Goal: Task Accomplishment & Management: Manage account settings

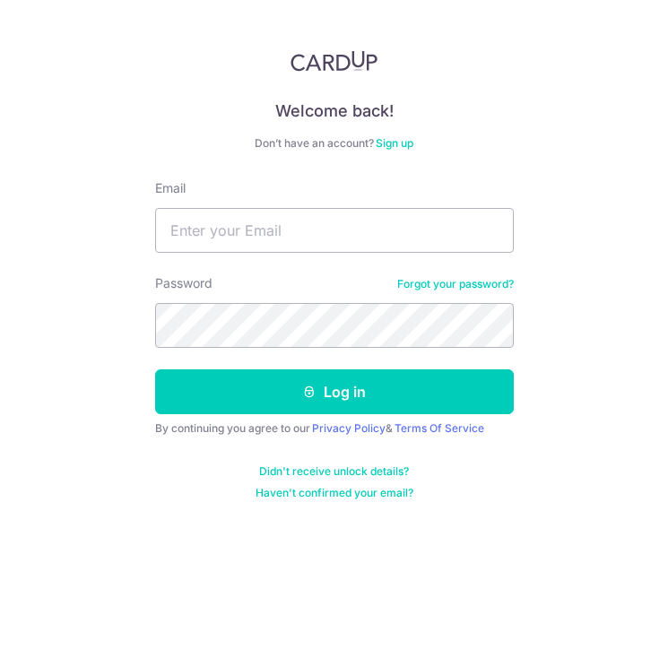
click at [349, 255] on form "Email Password Forgot your password? Log in By continuing you agree to our Priv…" at bounding box center [334, 339] width 358 height 321
click at [354, 234] on input "Email" at bounding box center [334, 230] width 358 height 45
type input "[EMAIL_ADDRESS][DOMAIN_NAME]"
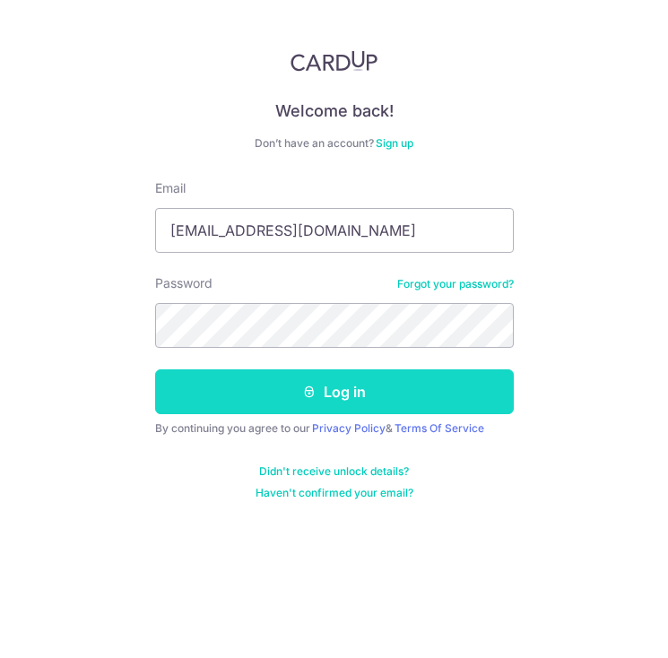
click at [277, 390] on button "Log in" at bounding box center [334, 391] width 358 height 45
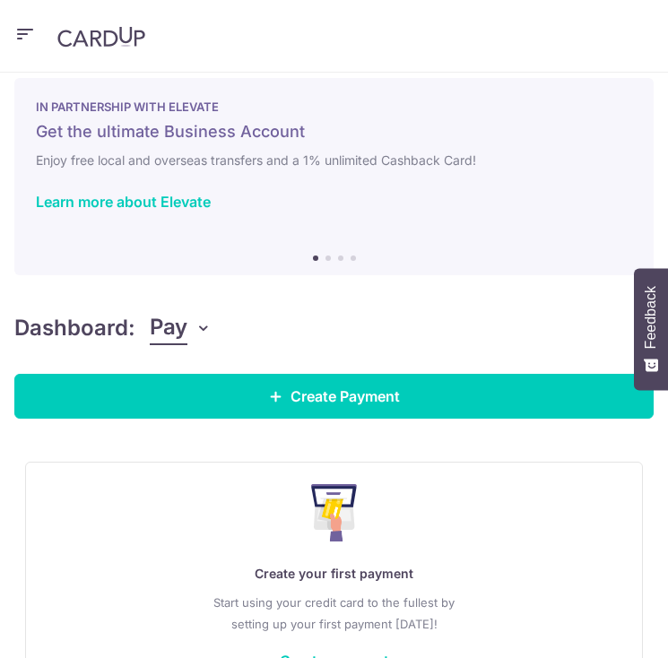
scroll to position [22, 0]
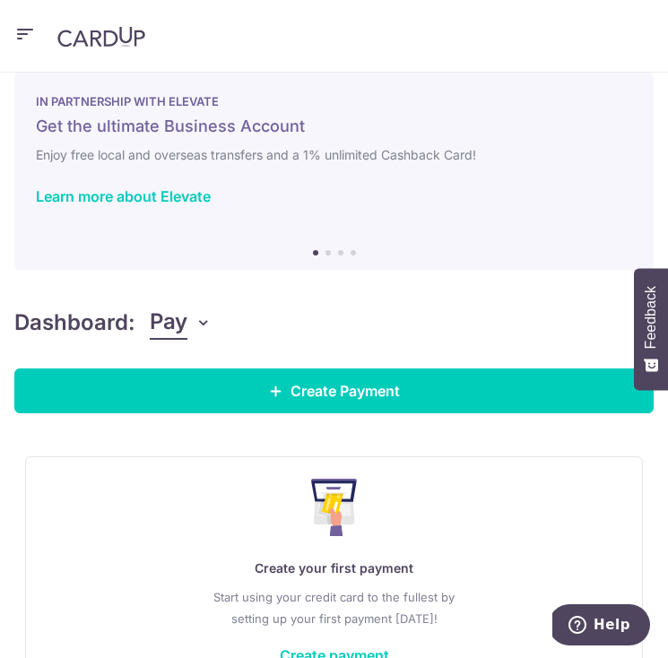
click at [23, 26] on icon "button" at bounding box center [25, 34] width 22 height 22
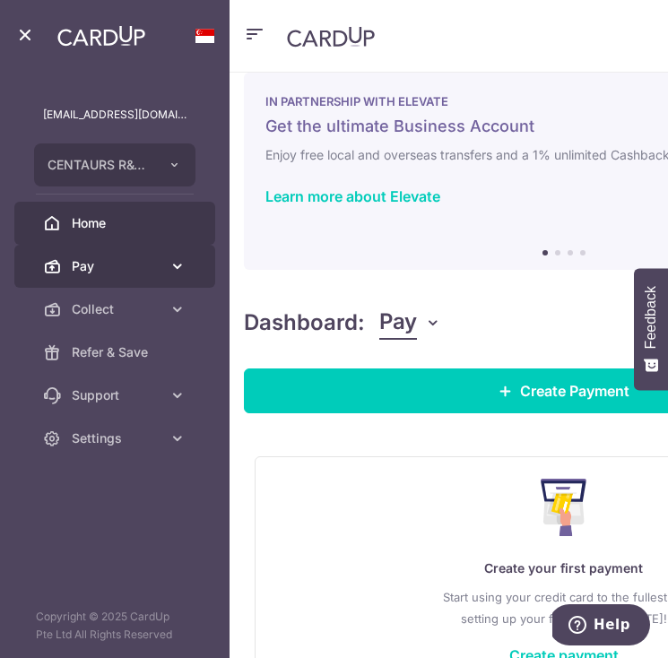
click at [177, 269] on icon at bounding box center [177, 266] width 18 height 18
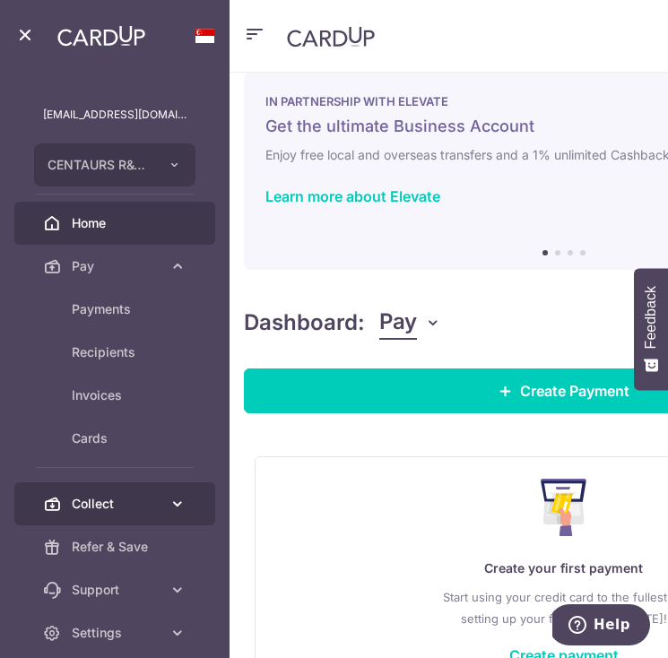
click at [187, 494] on link "Collect" at bounding box center [114, 503] width 201 height 43
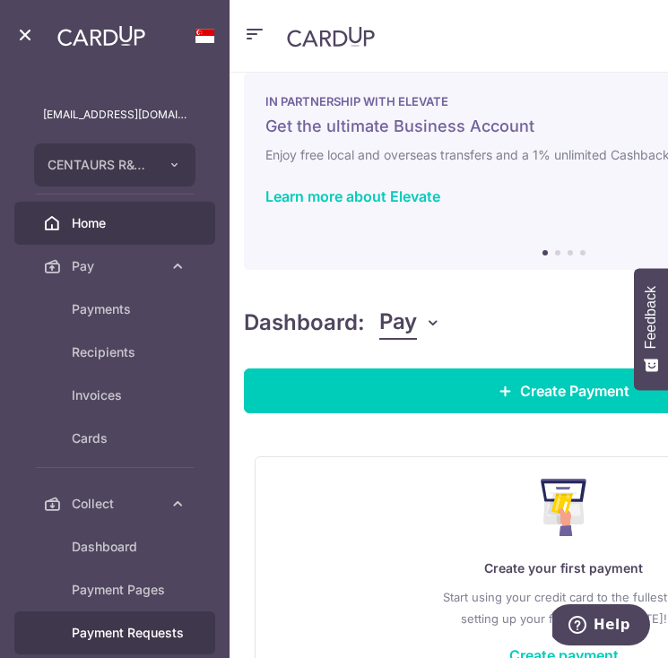
click at [136, 631] on span "Payment Requests" at bounding box center [129, 633] width 115 height 18
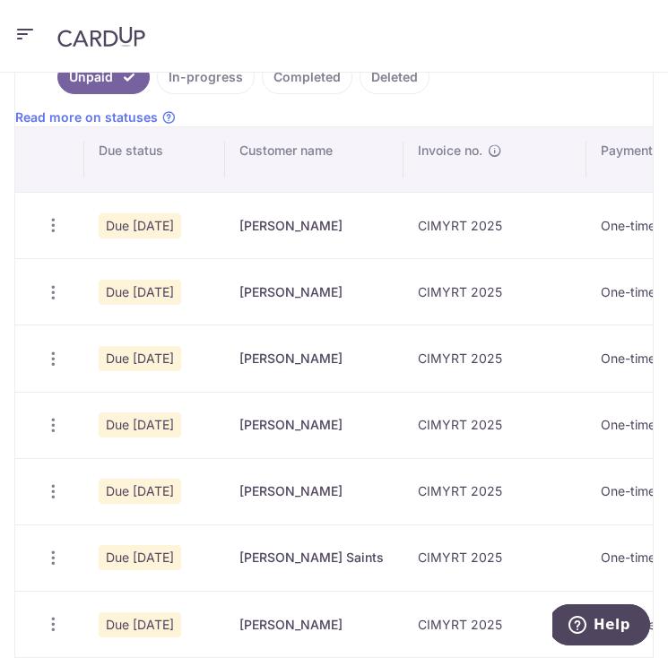
scroll to position [276, 0]
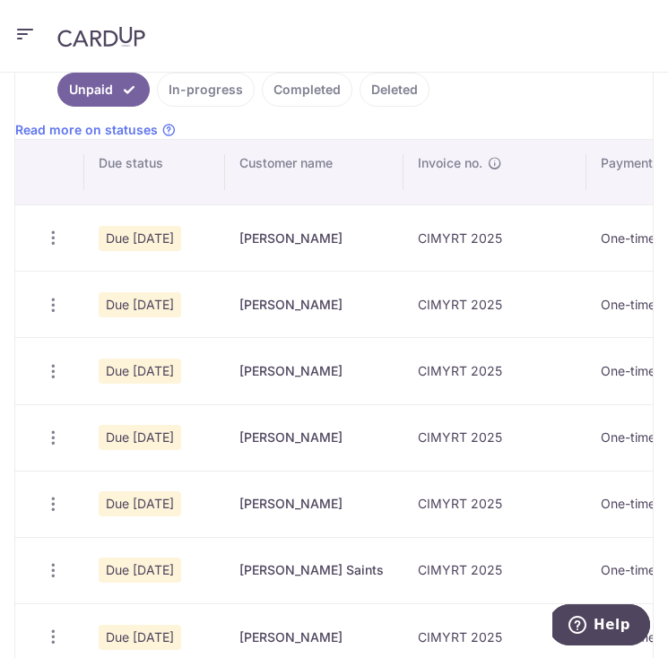
click at [224, 91] on link "In-progress" at bounding box center [206, 90] width 98 height 34
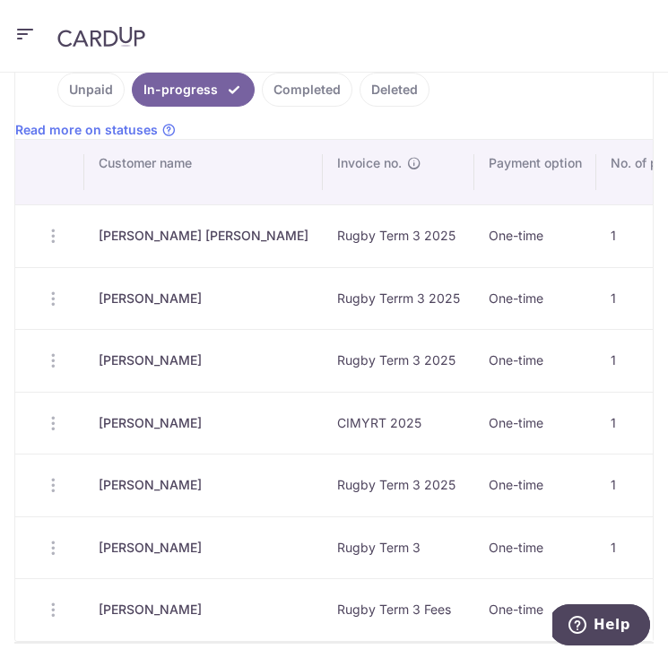
click at [298, 93] on link "Completed" at bounding box center [307, 90] width 91 height 34
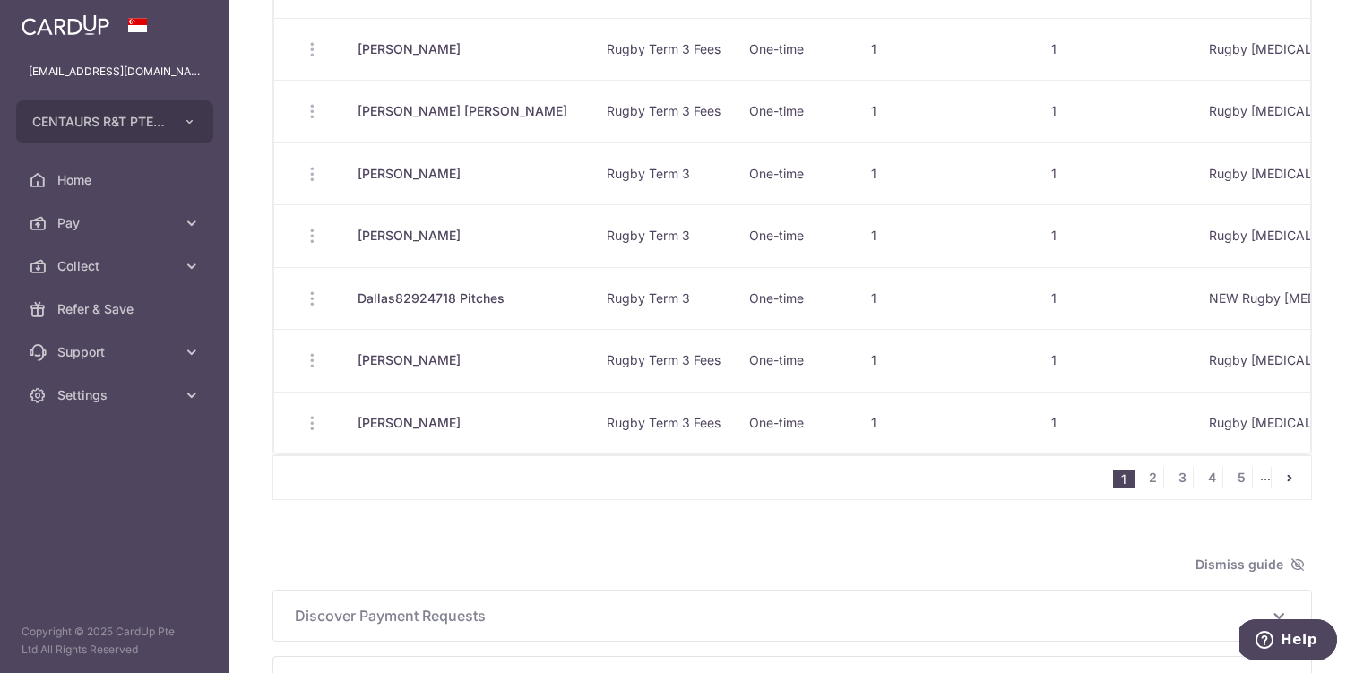
scroll to position [1150, 0]
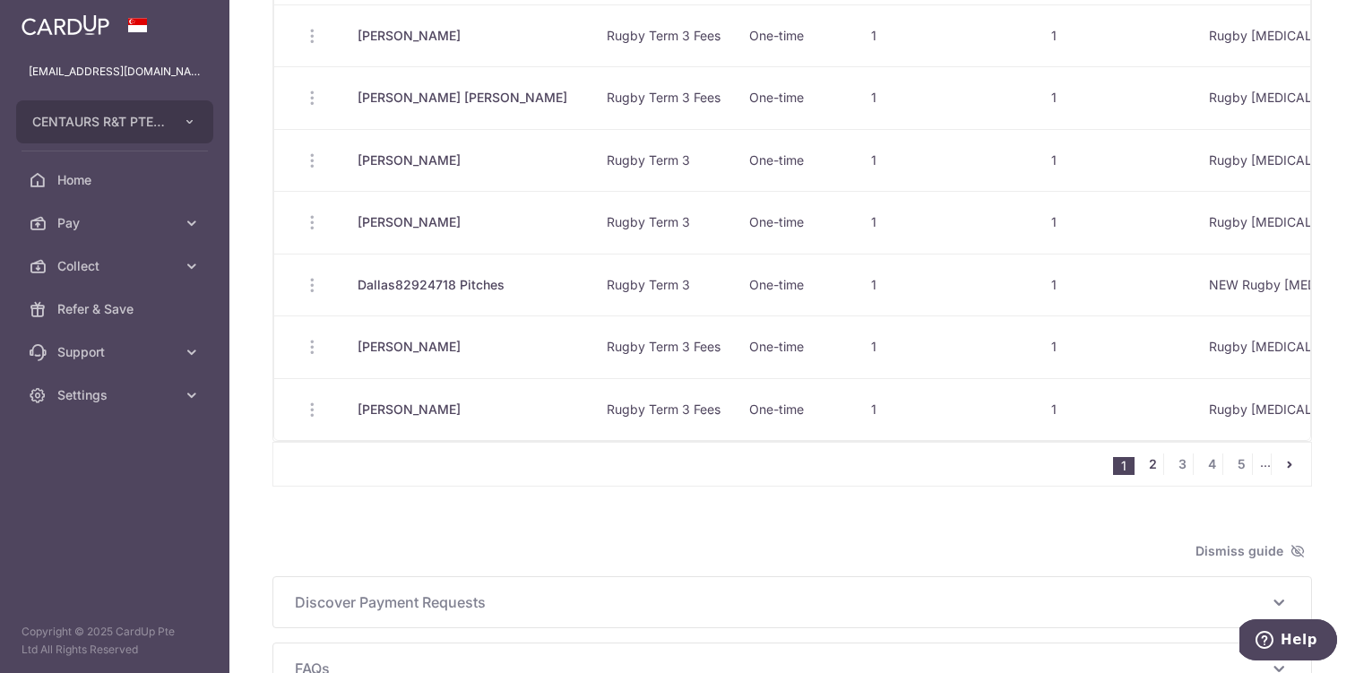
click at [667, 470] on link "2" at bounding box center [1153, 464] width 22 height 22
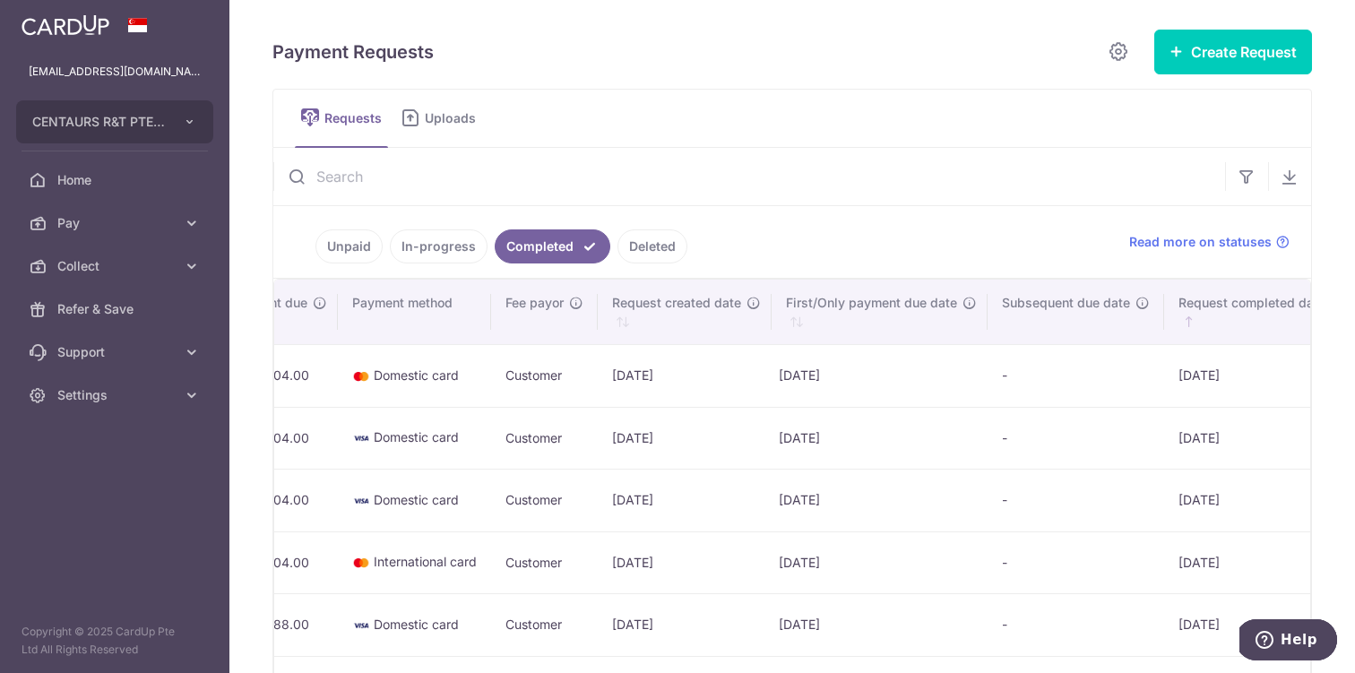
click at [439, 247] on link "In-progress" at bounding box center [439, 246] width 98 height 34
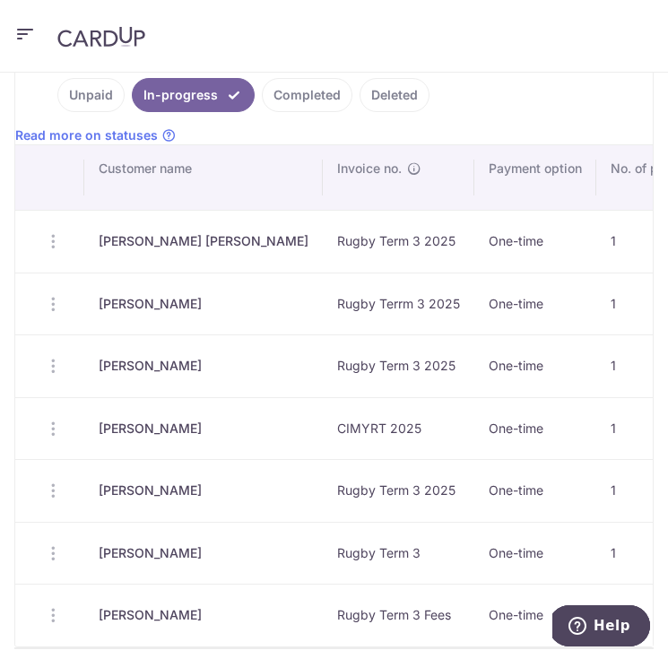
scroll to position [272, 0]
click at [93, 97] on link "Unpaid" at bounding box center [90, 94] width 67 height 34
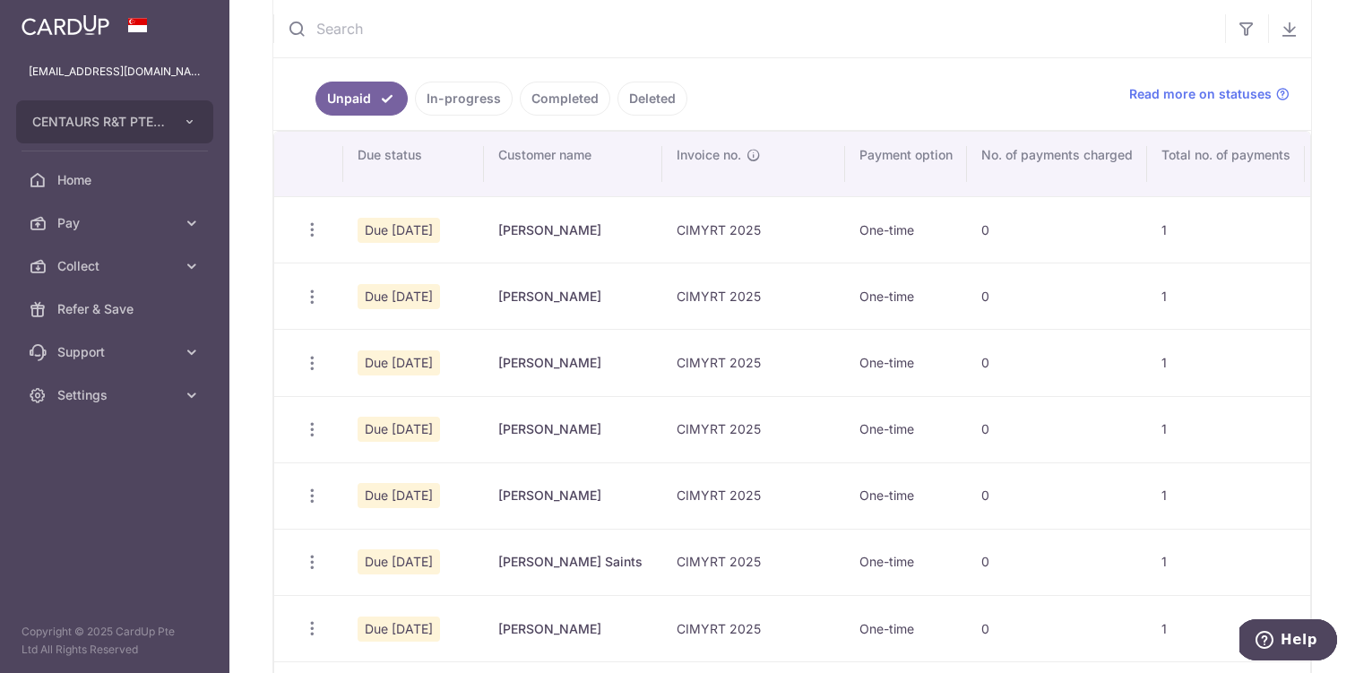
scroll to position [133, 0]
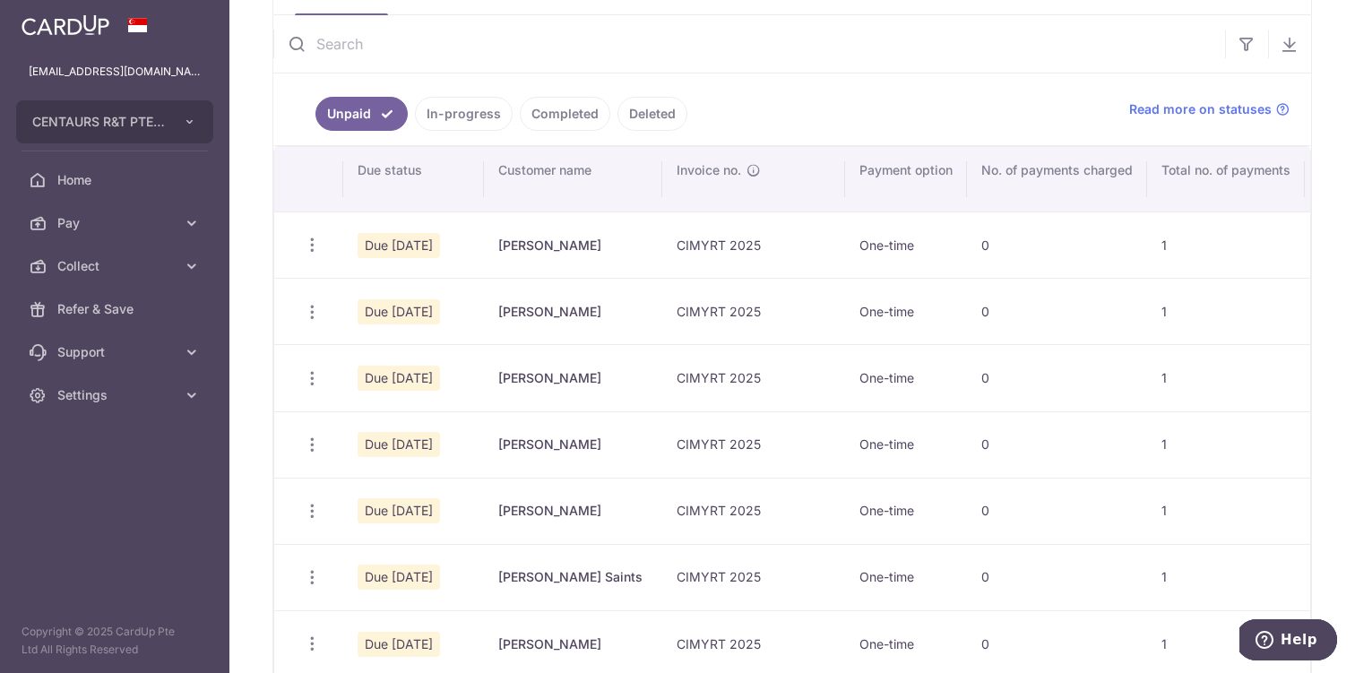
click at [563, 113] on link "Completed" at bounding box center [565, 114] width 91 height 34
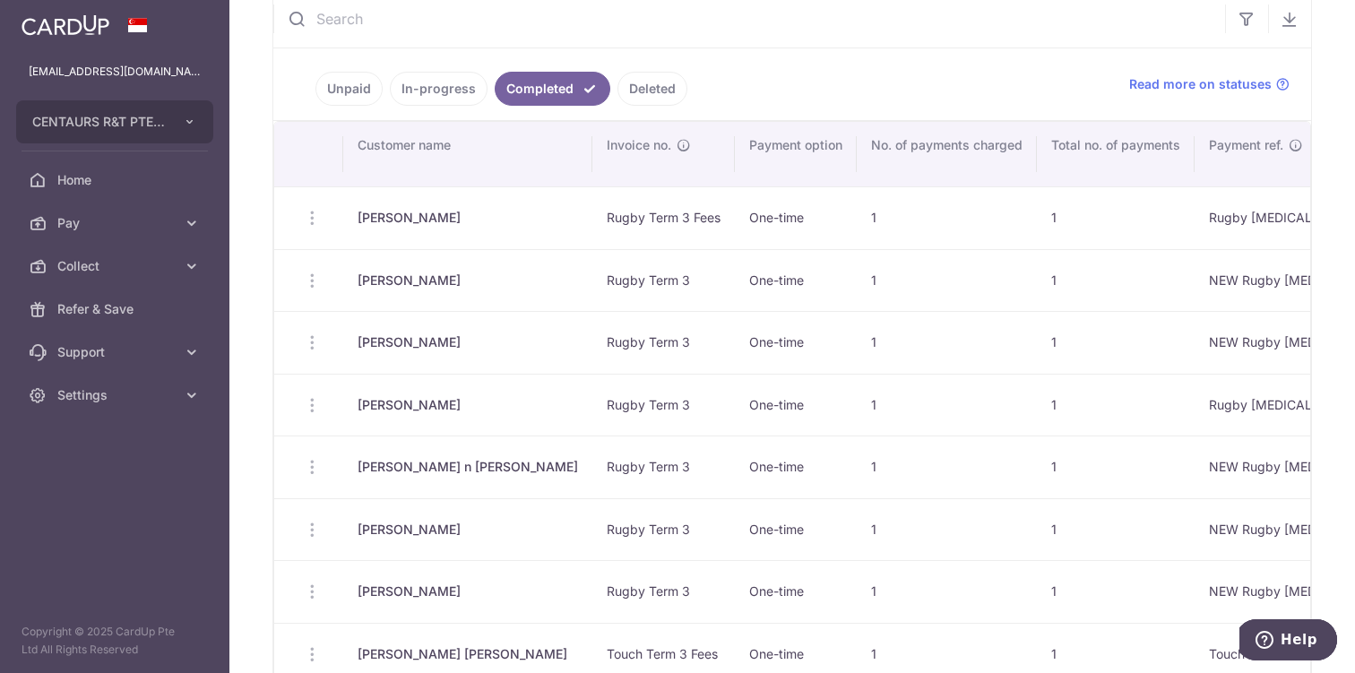
scroll to position [0, 0]
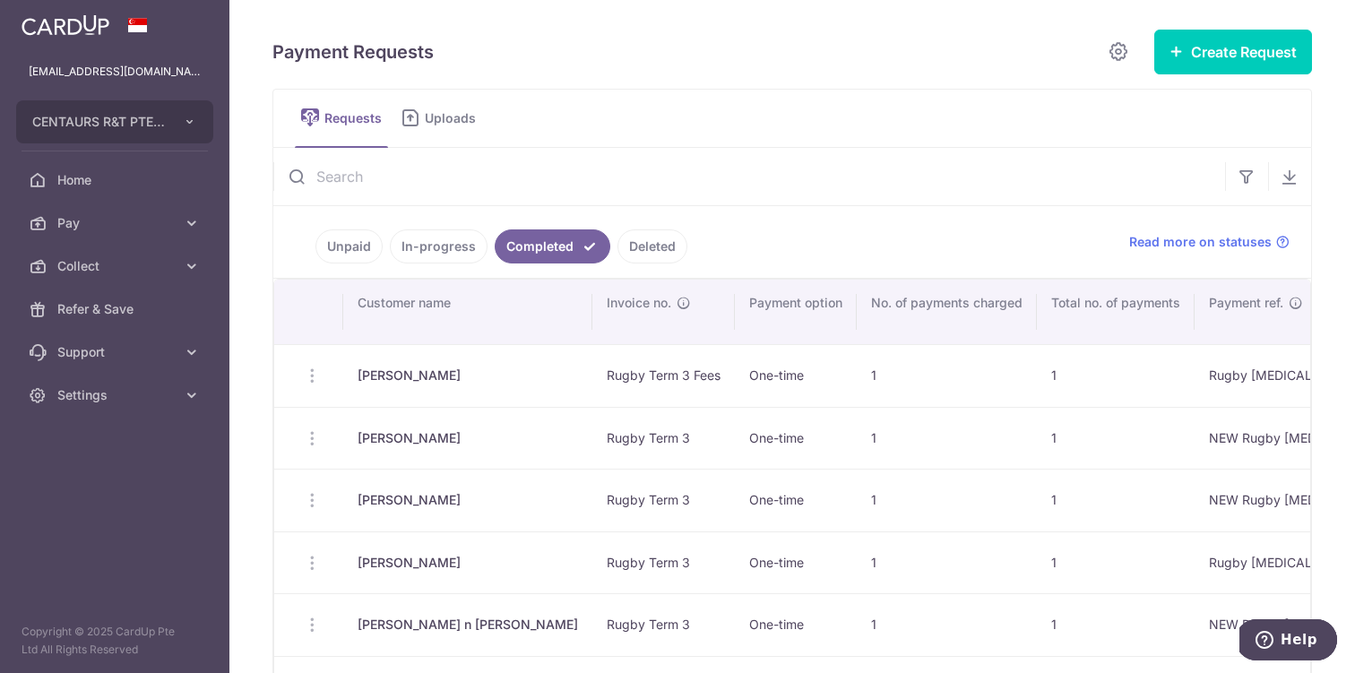
click at [449, 242] on link "In-progress" at bounding box center [439, 246] width 98 height 34
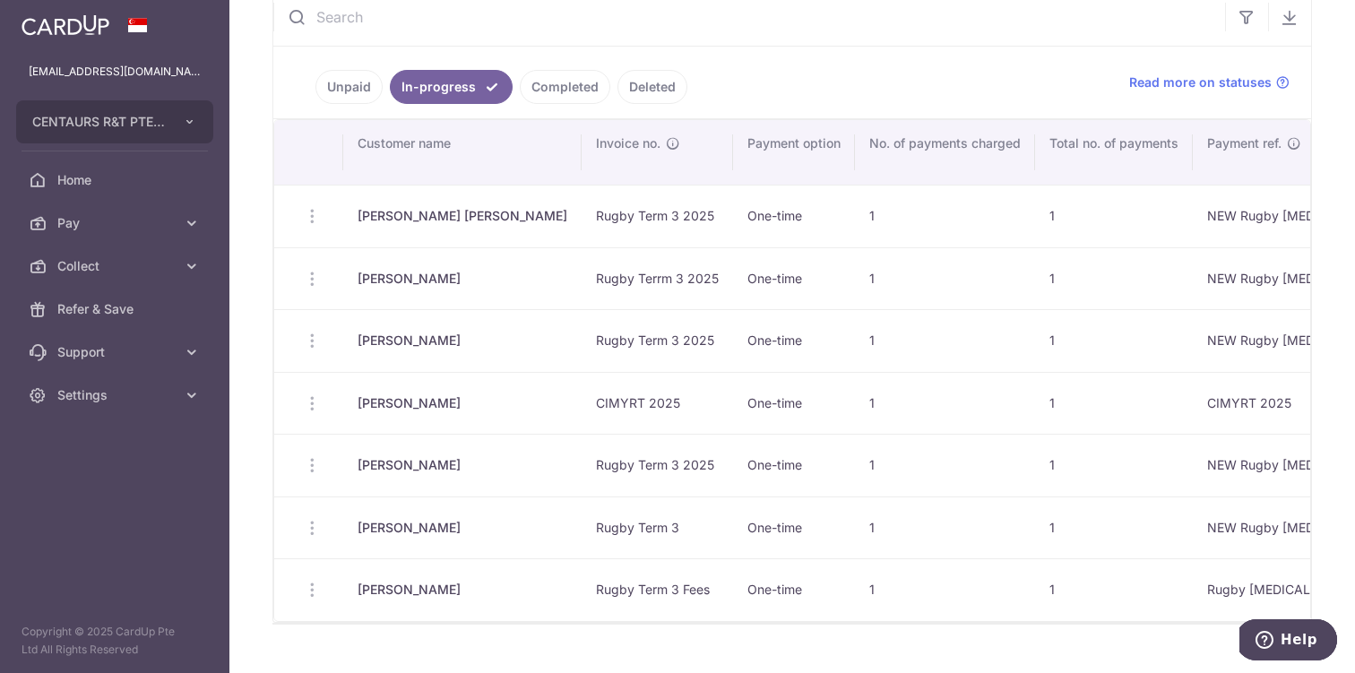
scroll to position [146, 0]
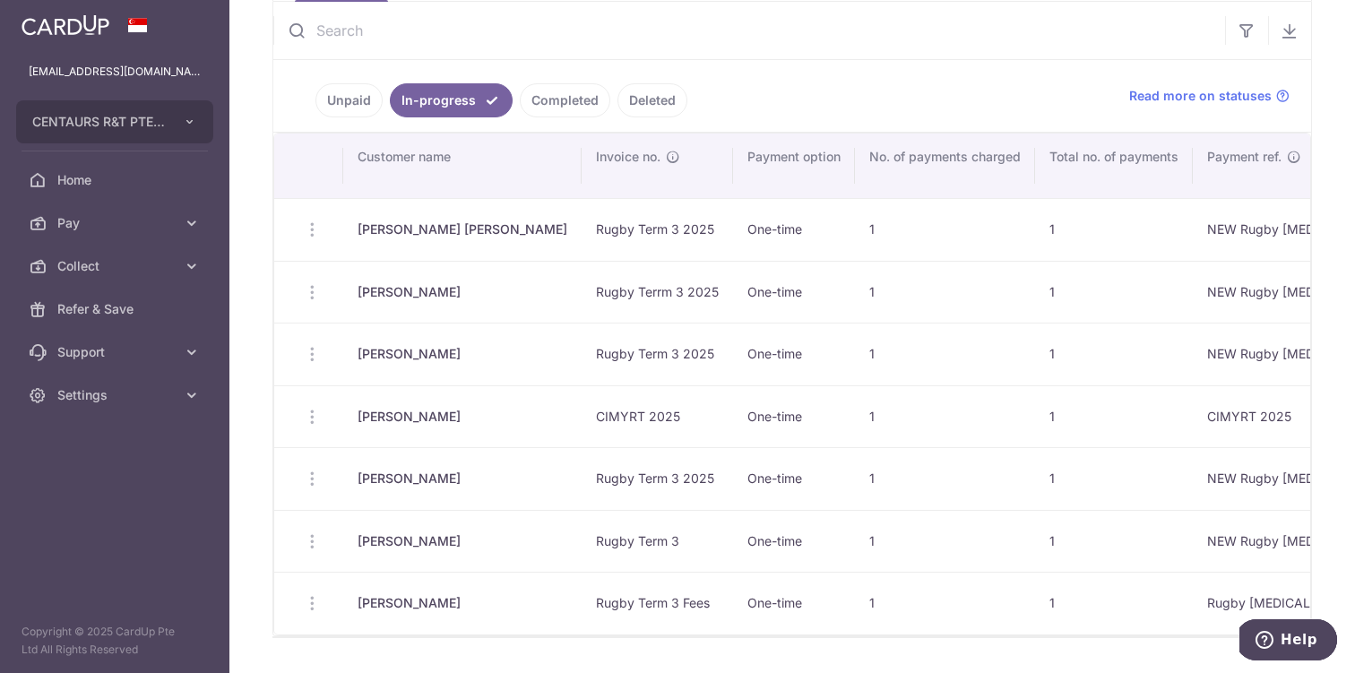
click at [358, 99] on link "Unpaid" at bounding box center [348, 100] width 67 height 34
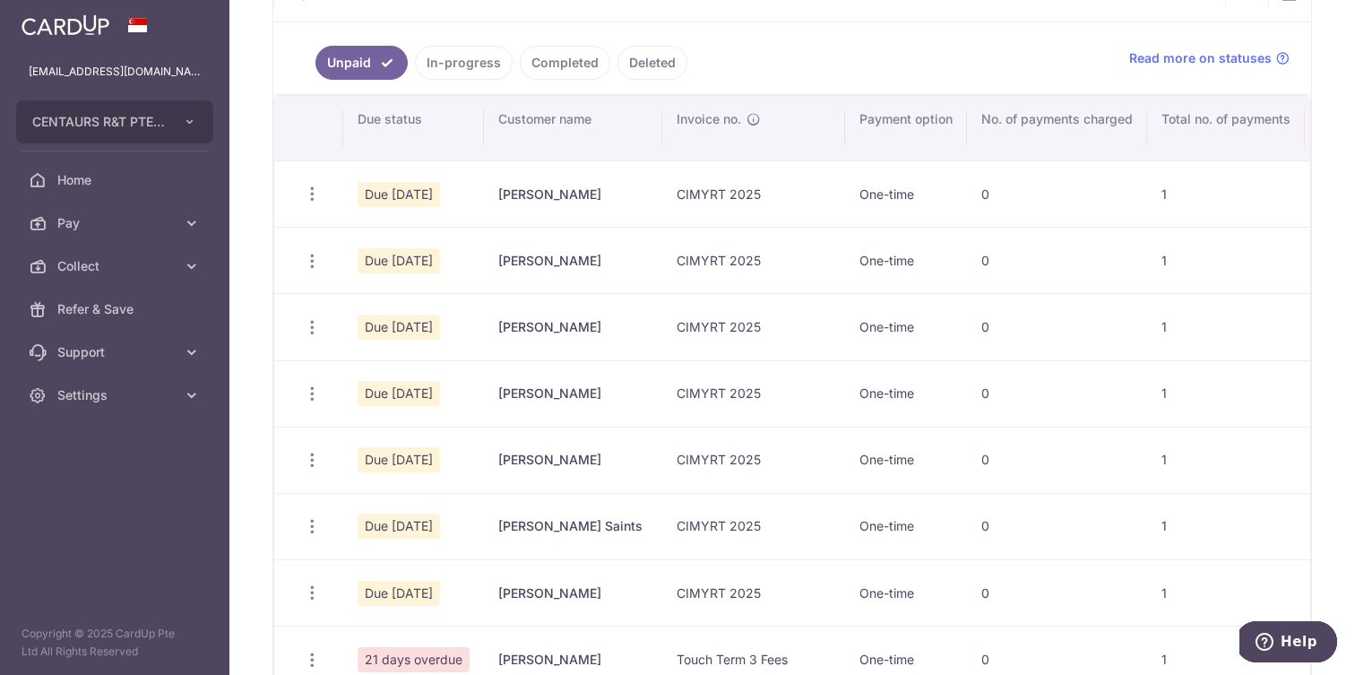
scroll to position [191, 0]
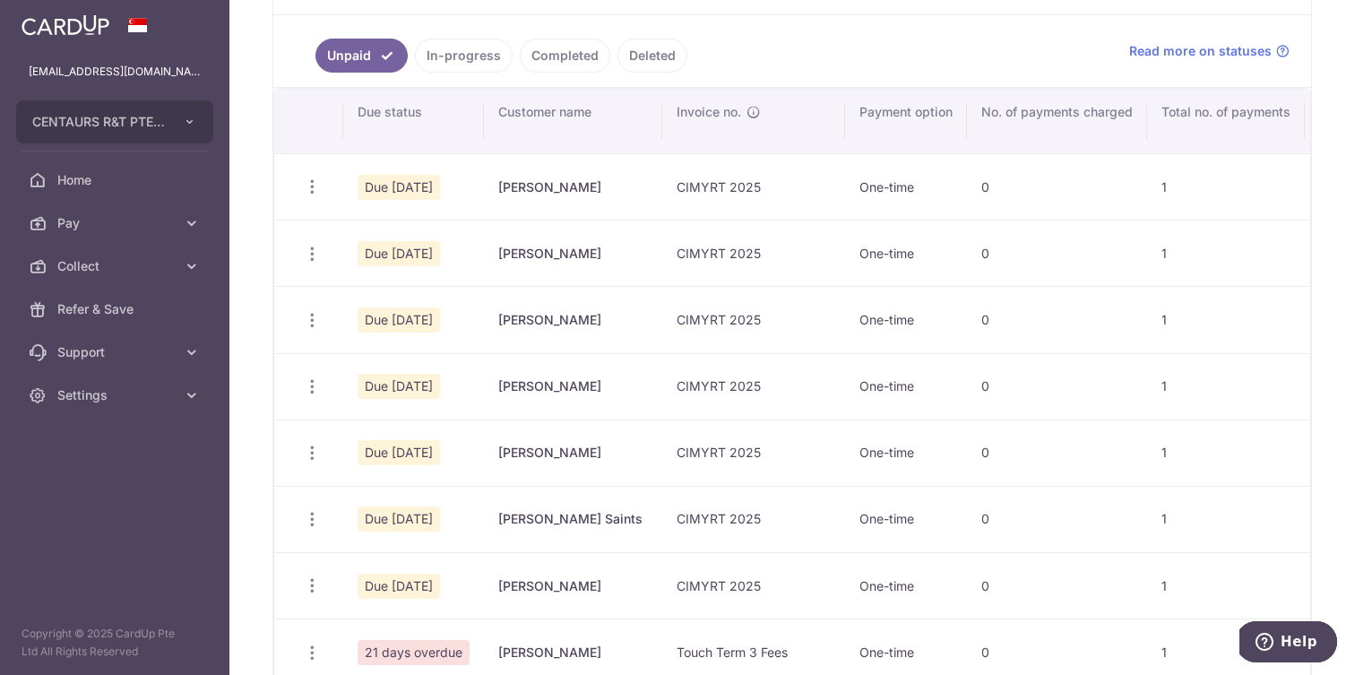
click at [563, 57] on link "Completed" at bounding box center [565, 56] width 91 height 34
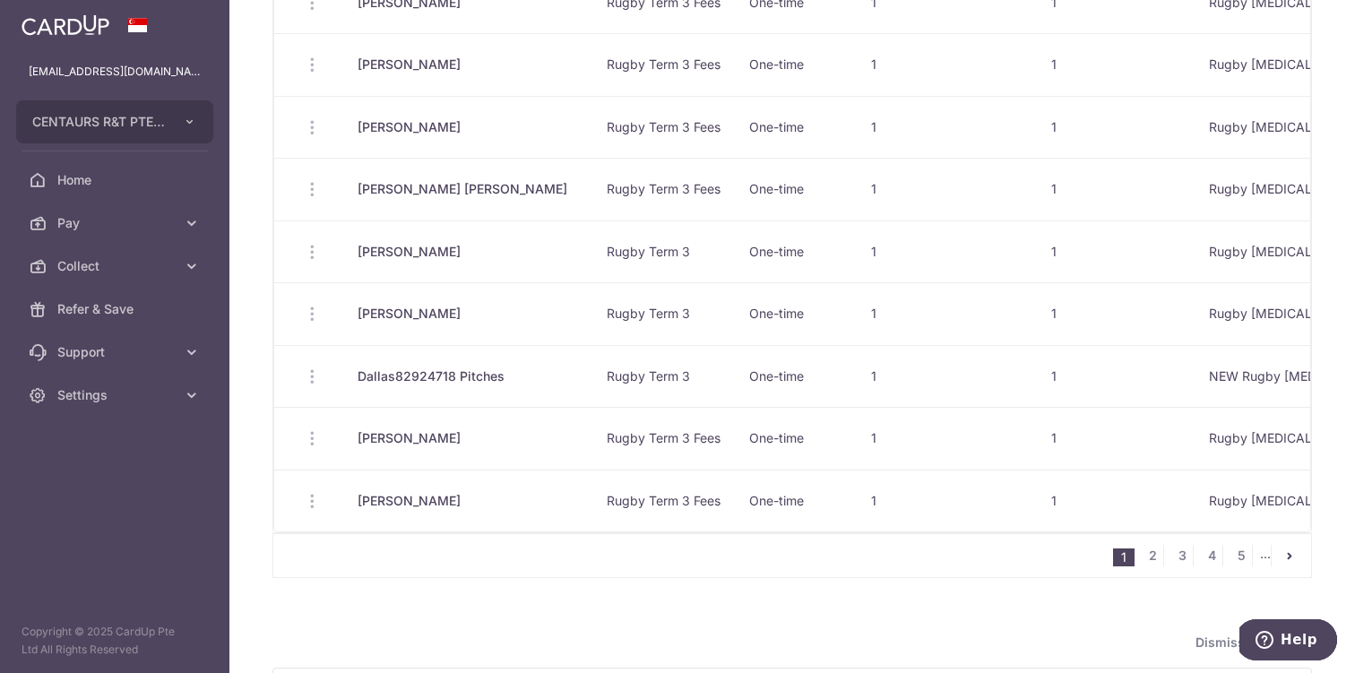
scroll to position [1059, 0]
click at [667, 559] on link "2" at bounding box center [1153, 555] width 22 height 22
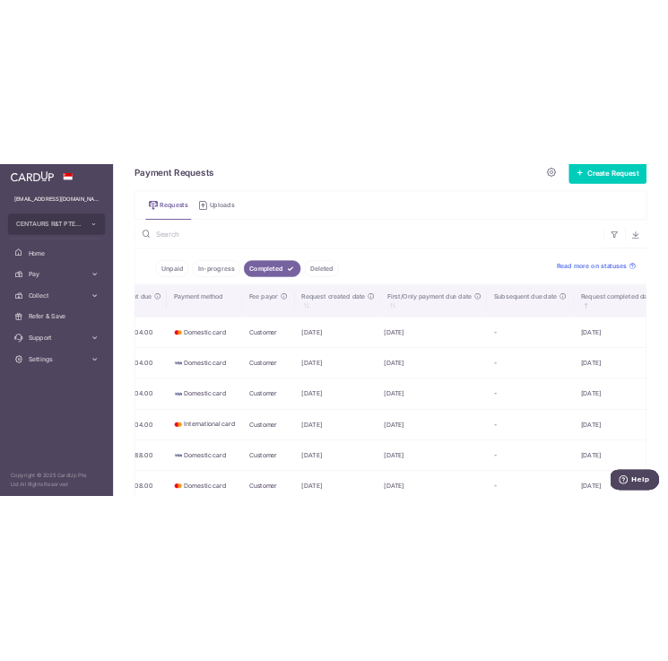
scroll to position [31, 0]
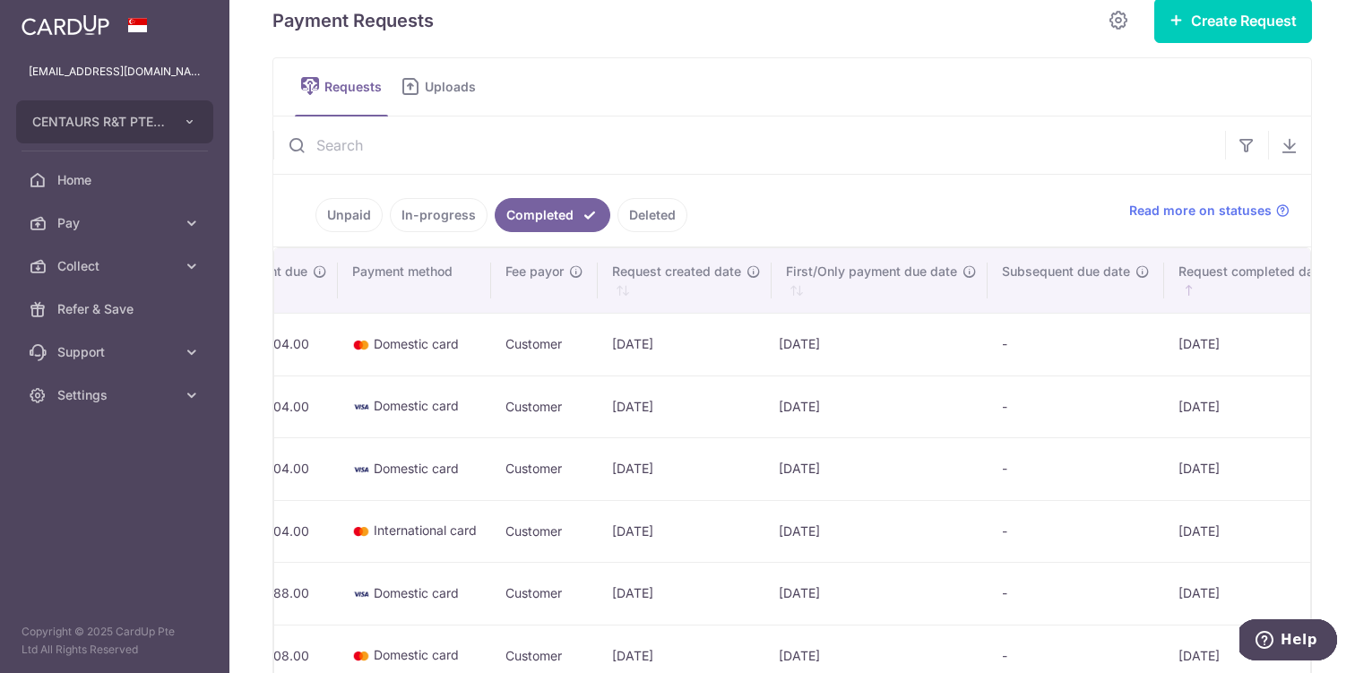
click at [455, 213] on link "In-progress" at bounding box center [439, 215] width 98 height 34
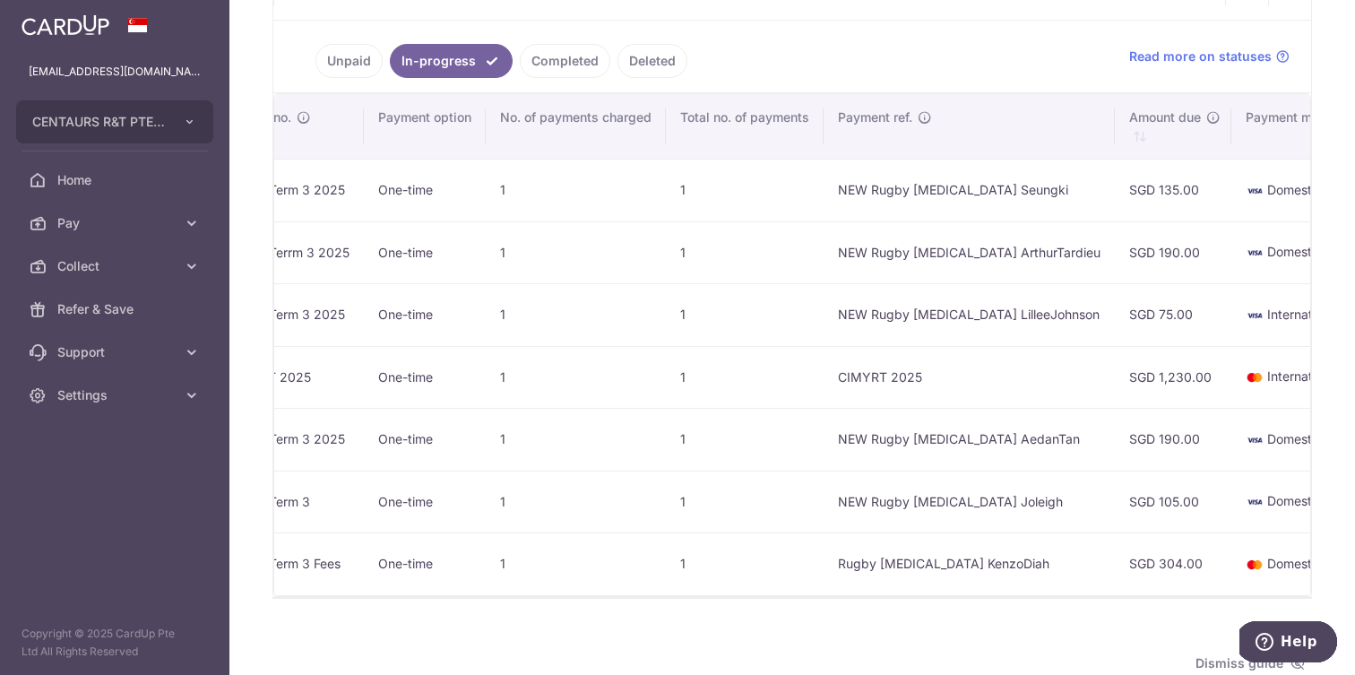
scroll to position [0, 0]
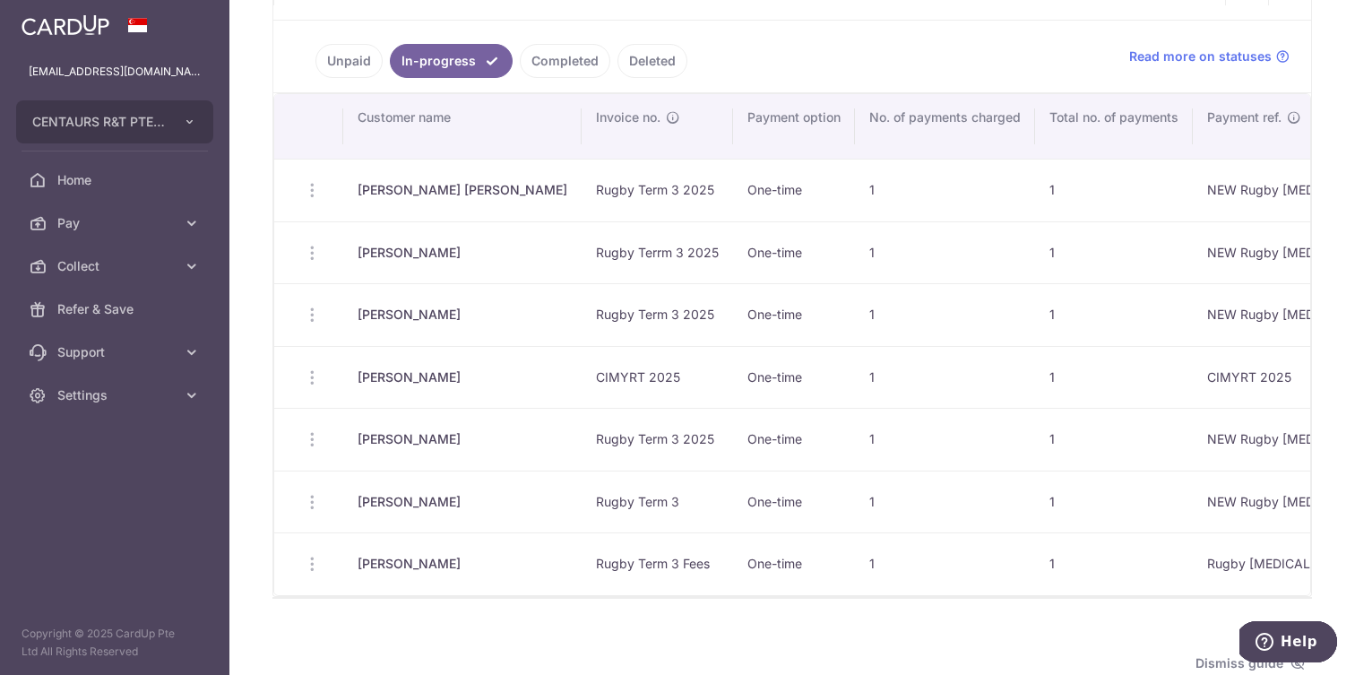
click at [343, 65] on link "Unpaid" at bounding box center [348, 61] width 67 height 34
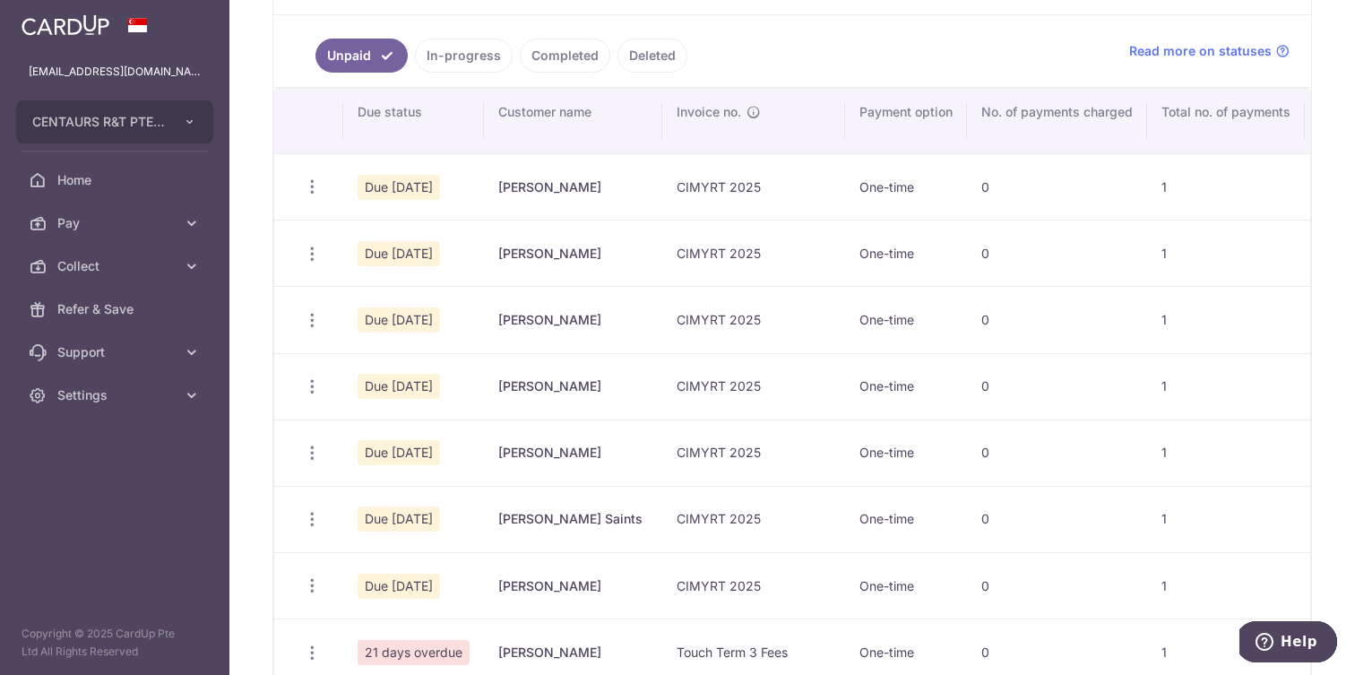
scroll to position [178, 0]
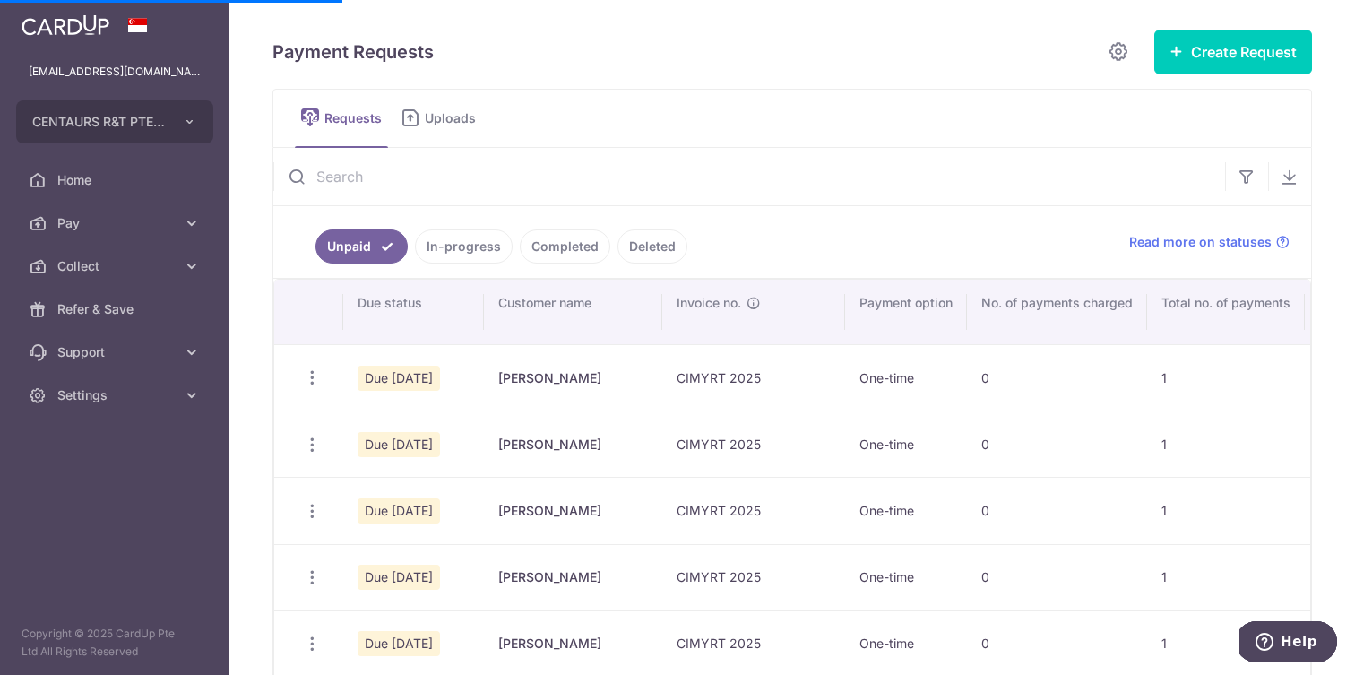
click at [473, 250] on link "In-progress" at bounding box center [464, 246] width 98 height 34
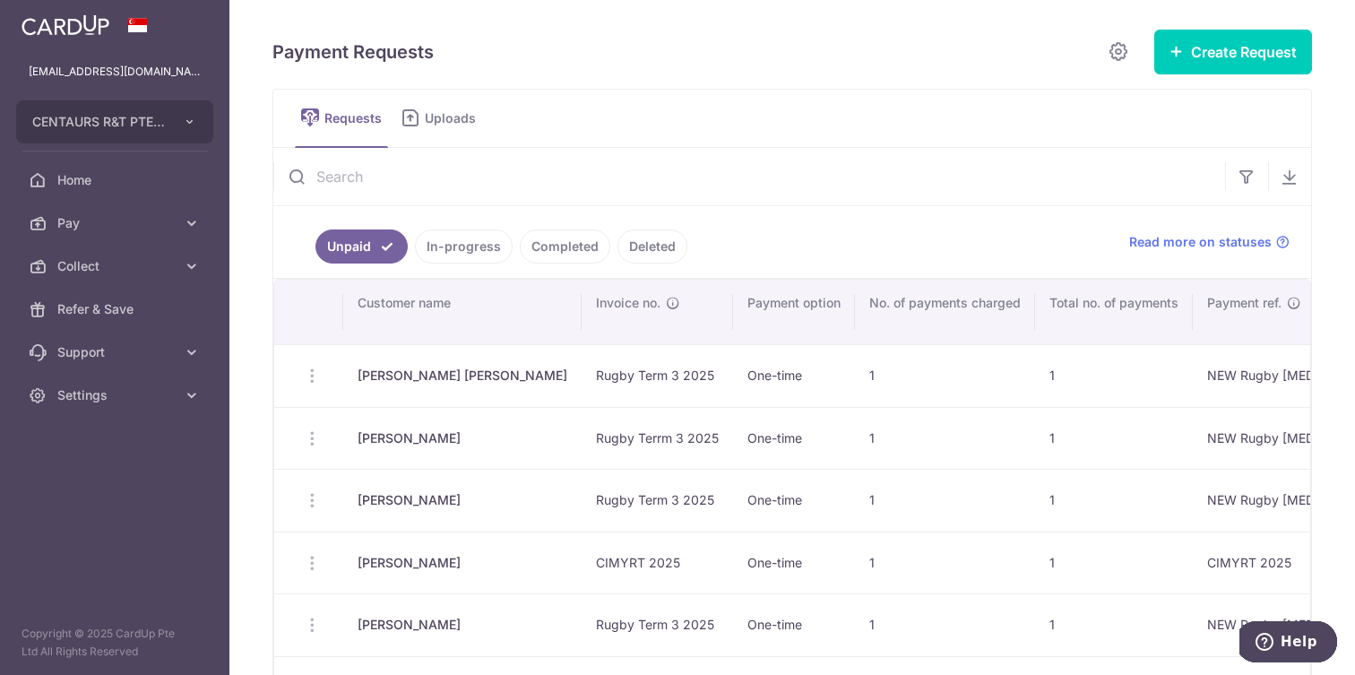
click at [460, 245] on link "In-progress" at bounding box center [464, 246] width 98 height 34
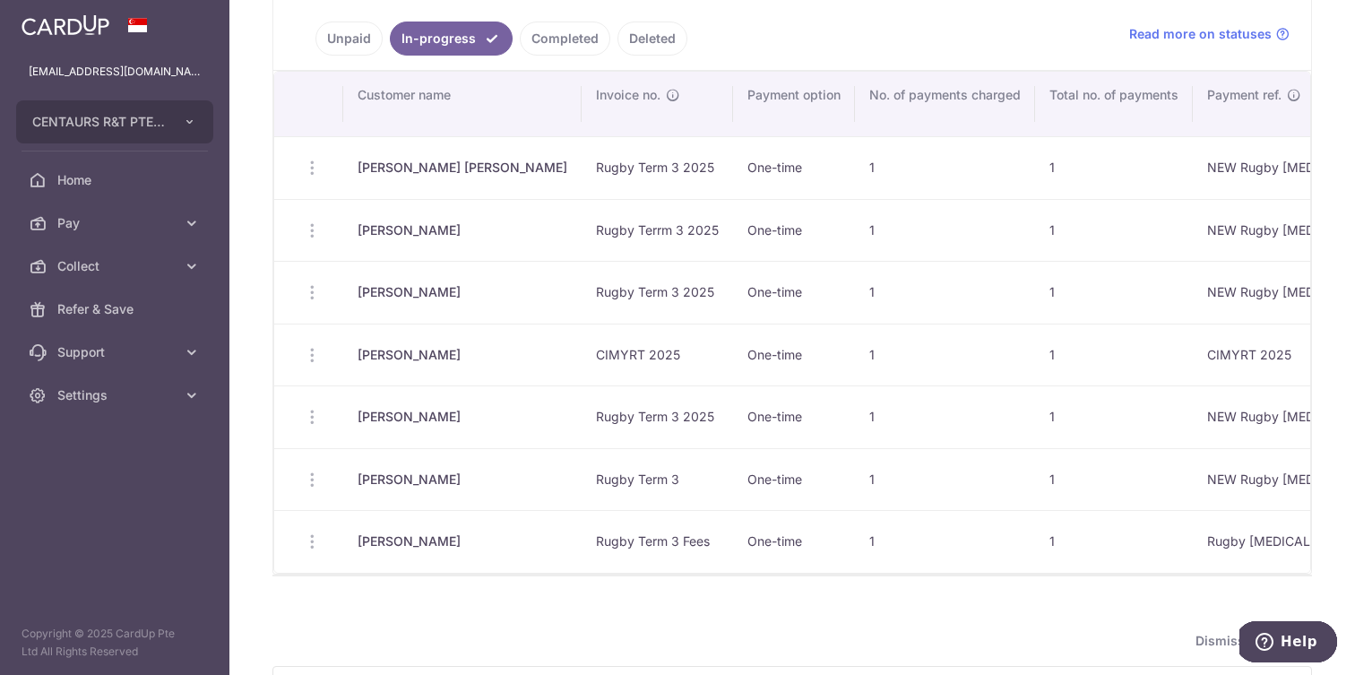
click at [549, 30] on link "Completed" at bounding box center [565, 39] width 91 height 34
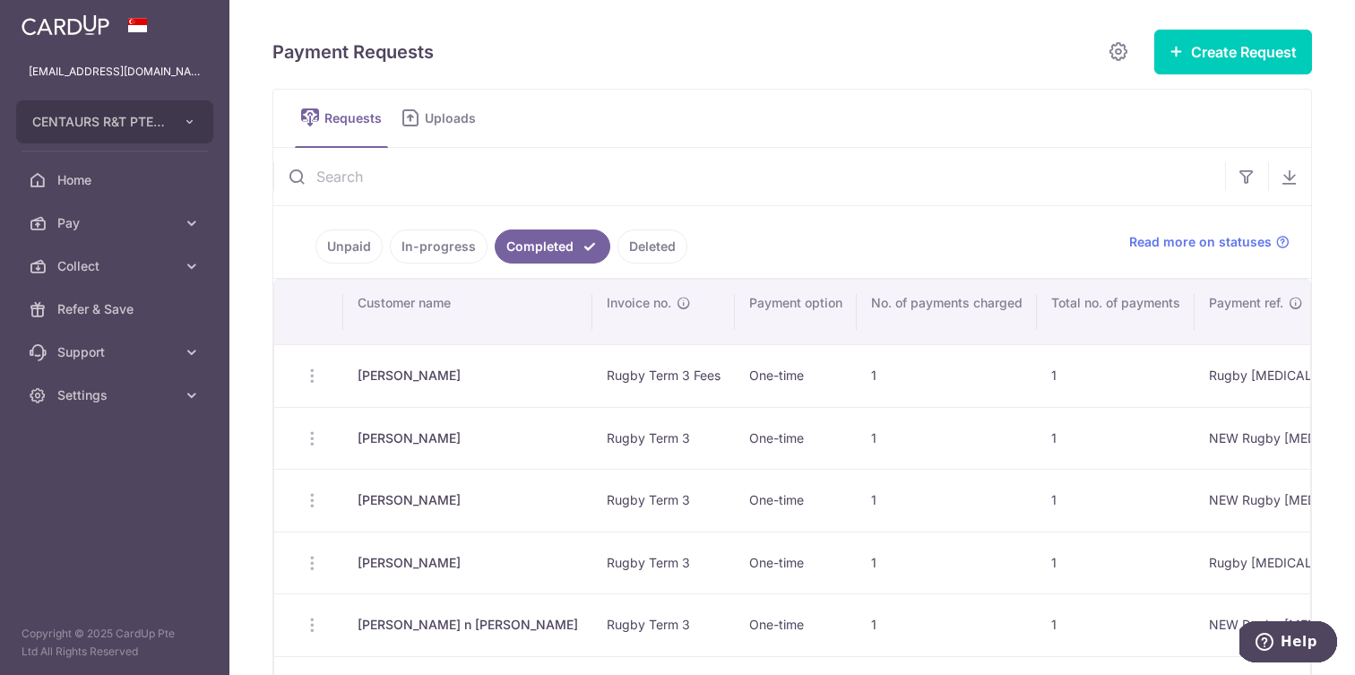
click at [643, 242] on link "Deleted" at bounding box center [652, 246] width 70 height 34
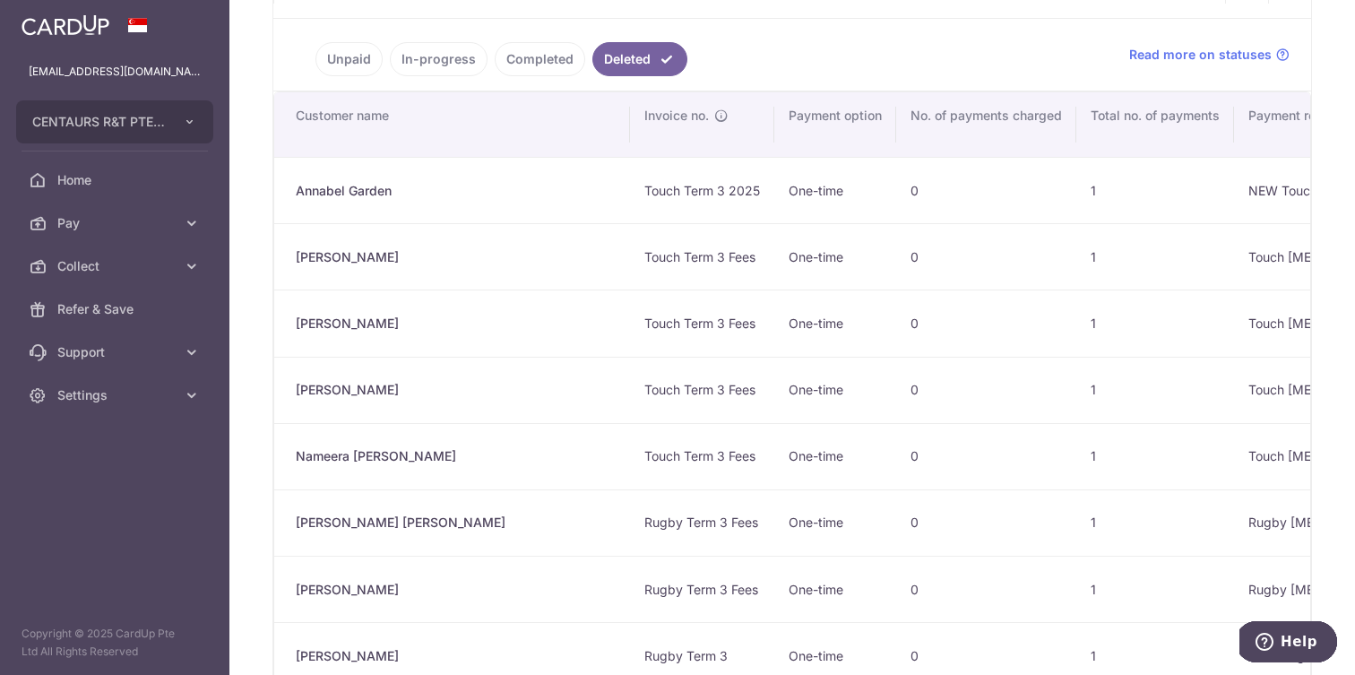
click at [359, 56] on link "Unpaid" at bounding box center [348, 59] width 67 height 34
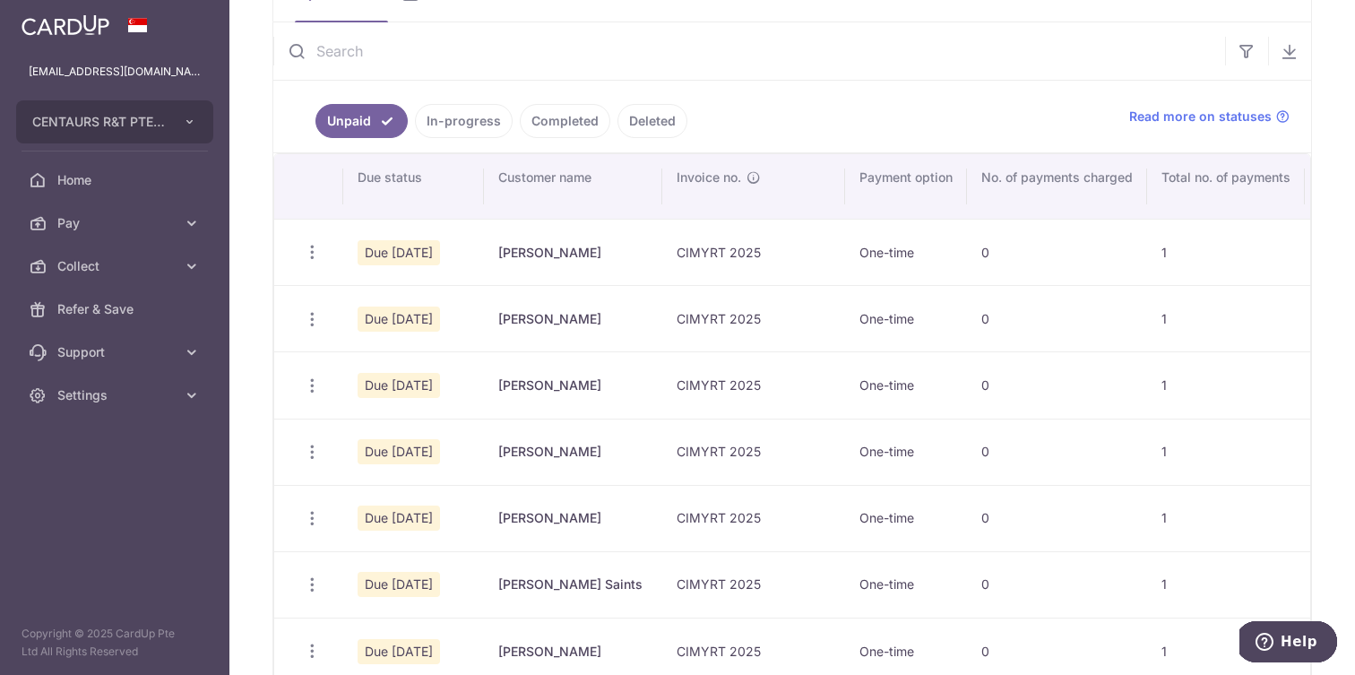
click at [456, 117] on link "In-progress" at bounding box center [464, 121] width 98 height 34
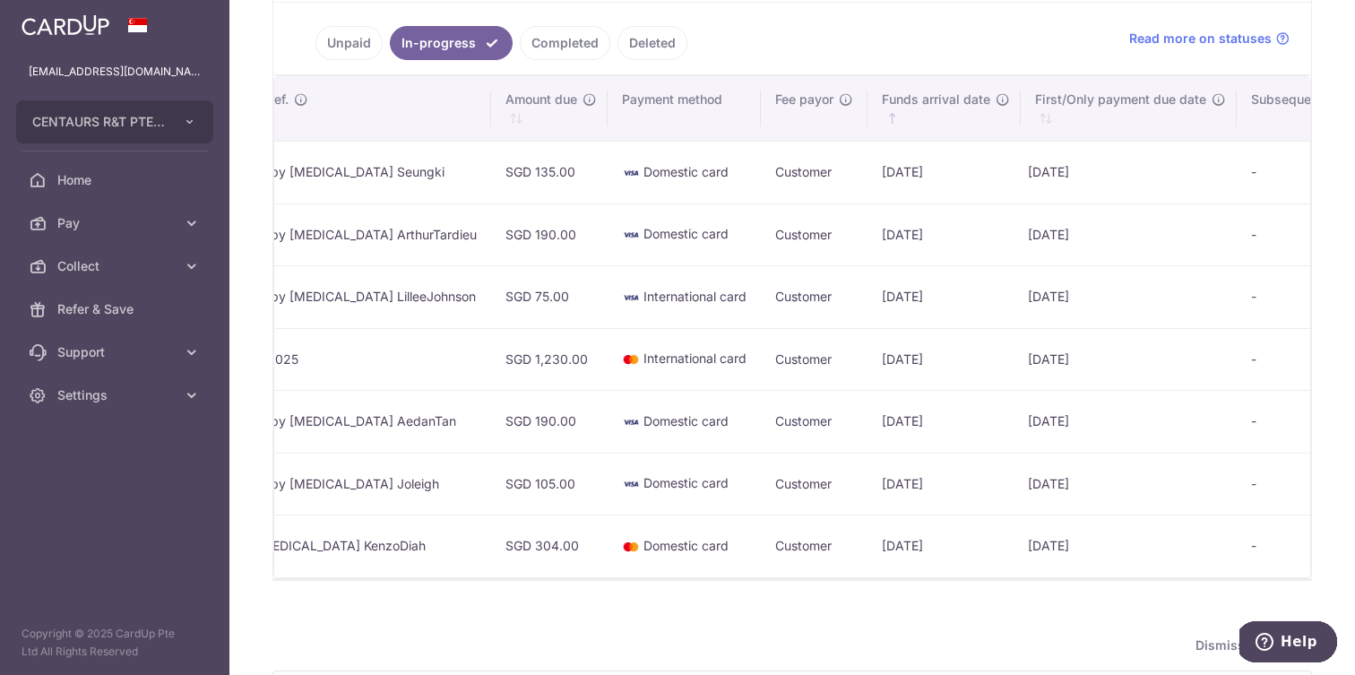
scroll to position [0, 1018]
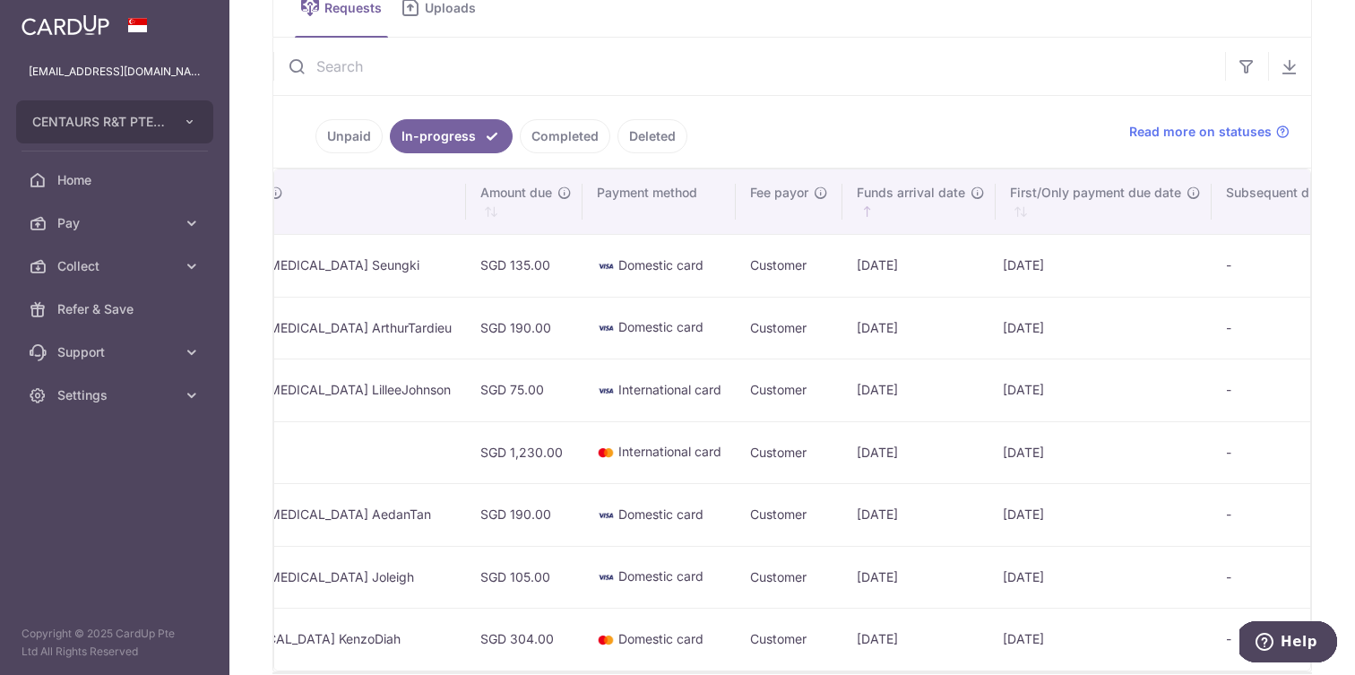
click at [573, 134] on link "Completed" at bounding box center [565, 136] width 91 height 34
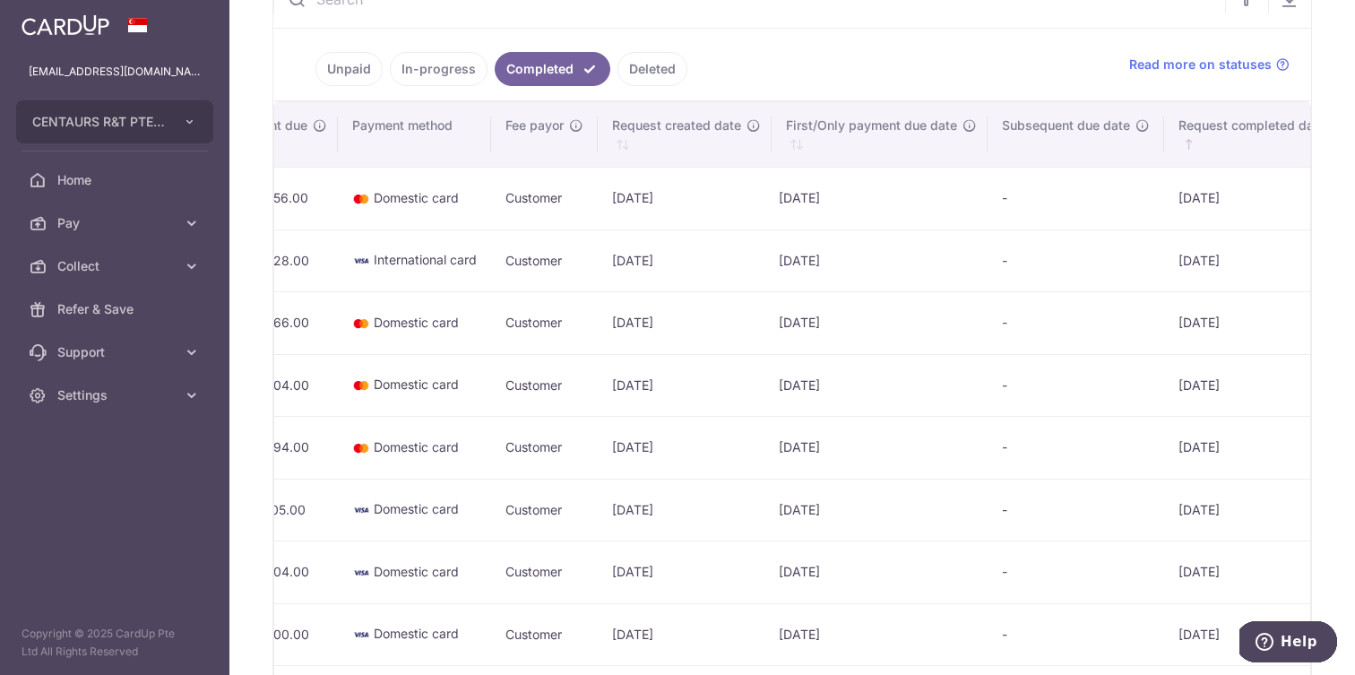
scroll to position [160, 0]
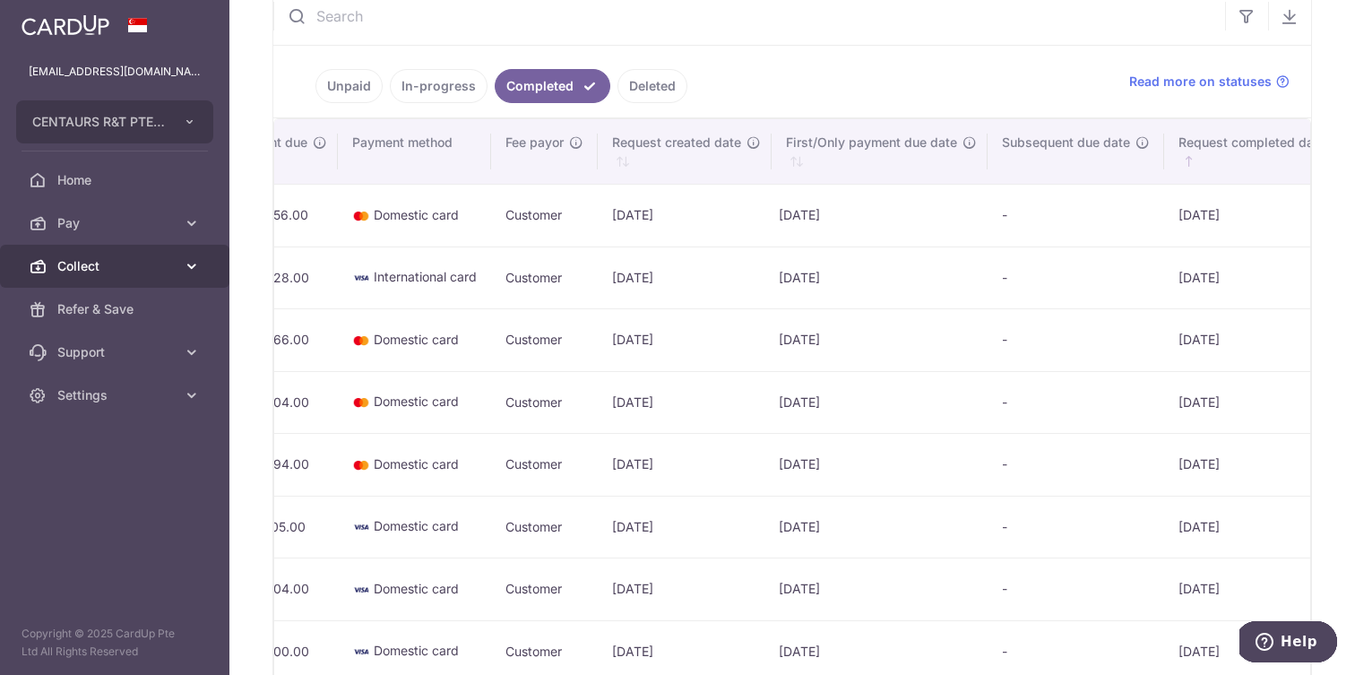
click at [192, 260] on icon at bounding box center [192, 266] width 18 height 18
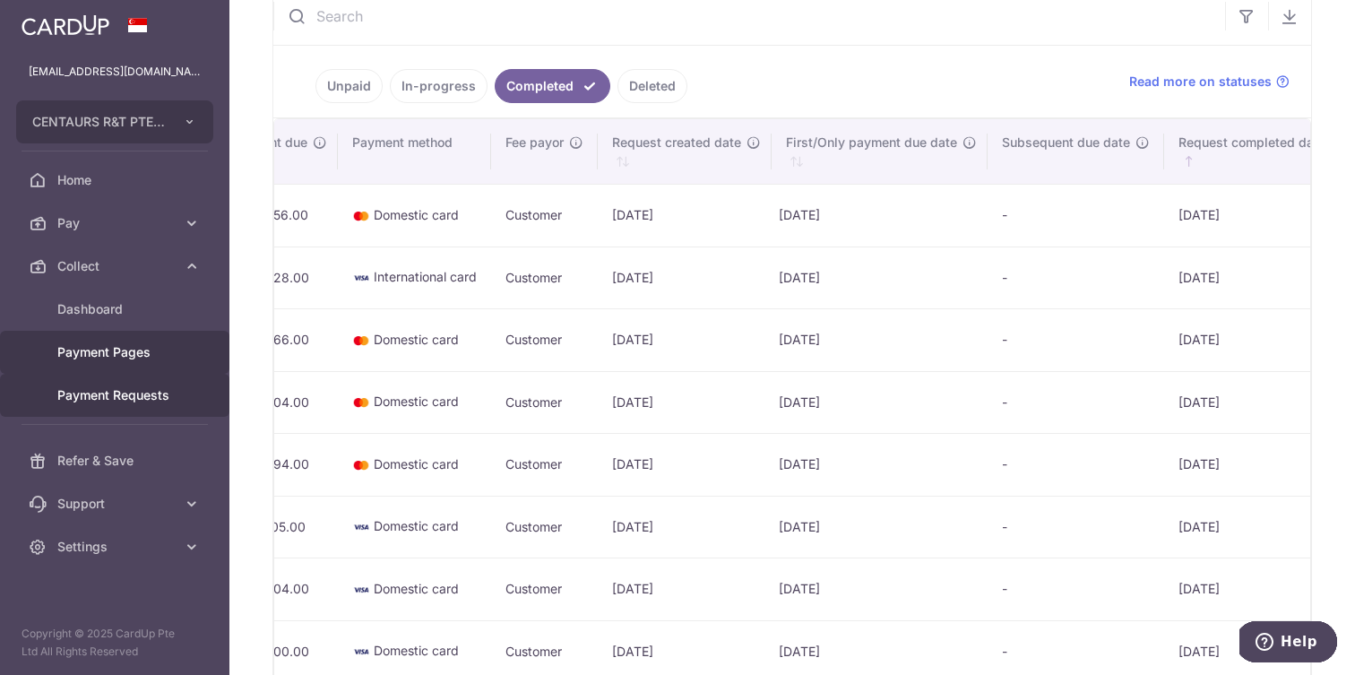
click at [117, 344] on span "Payment Pages" at bounding box center [116, 352] width 118 height 18
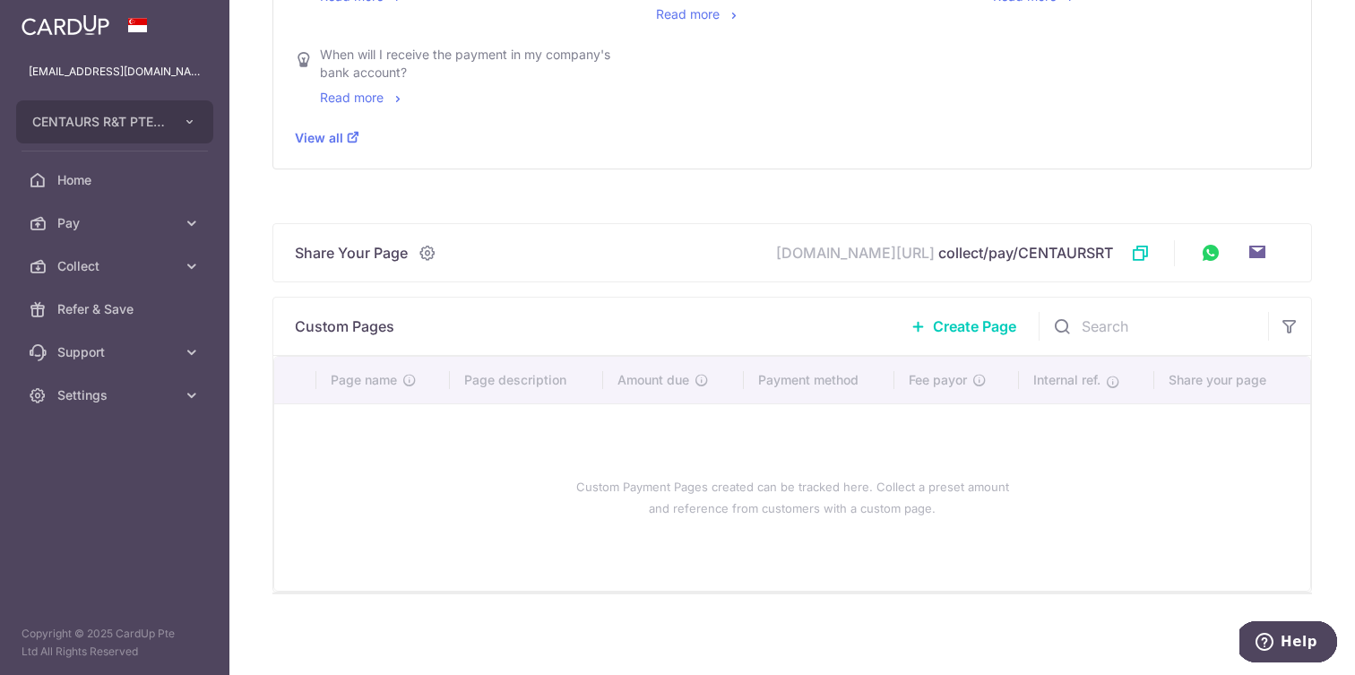
scroll to position [466, 0]
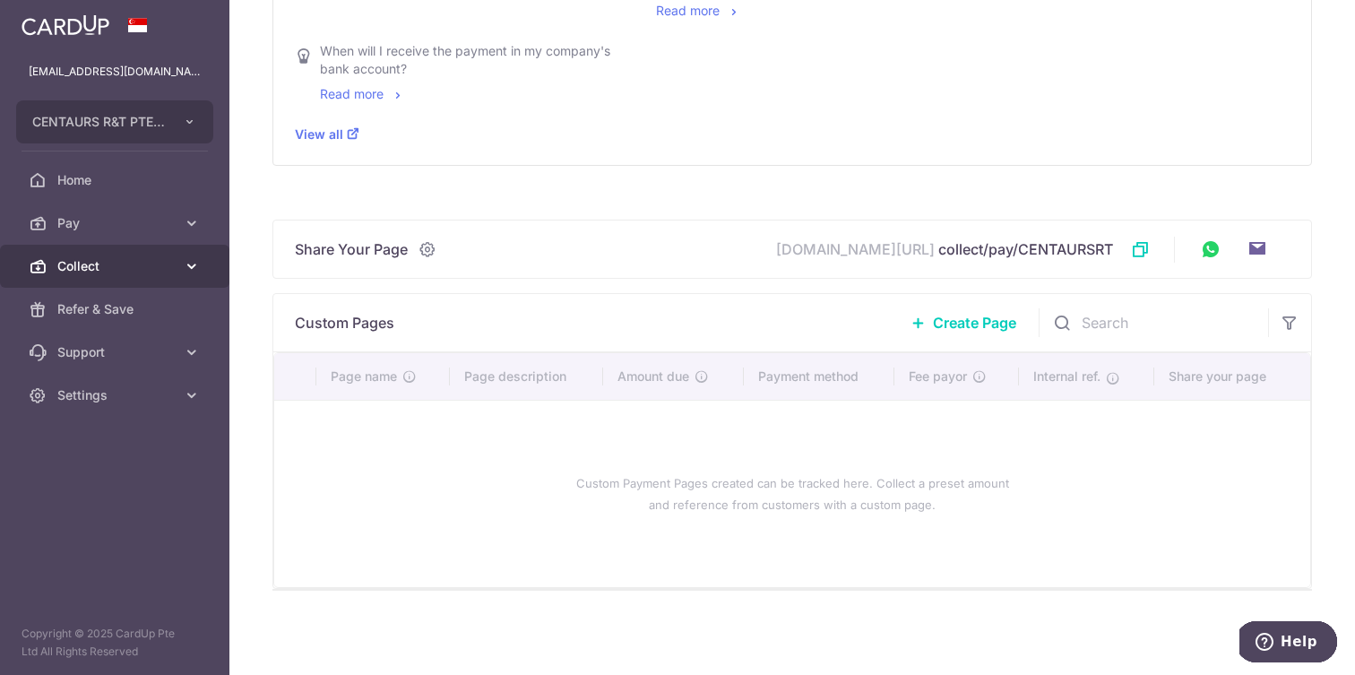
click at [189, 265] on icon at bounding box center [192, 266] width 18 height 18
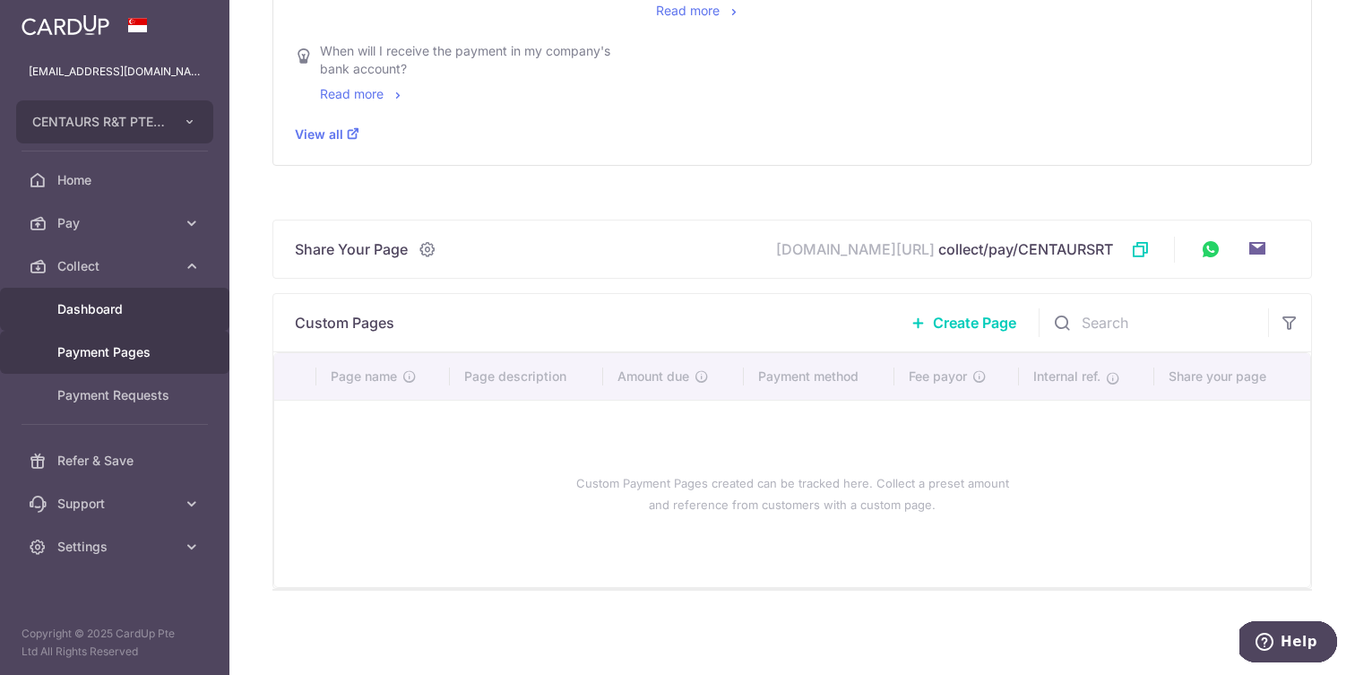
click at [105, 317] on span "Dashboard" at bounding box center [116, 309] width 118 height 18
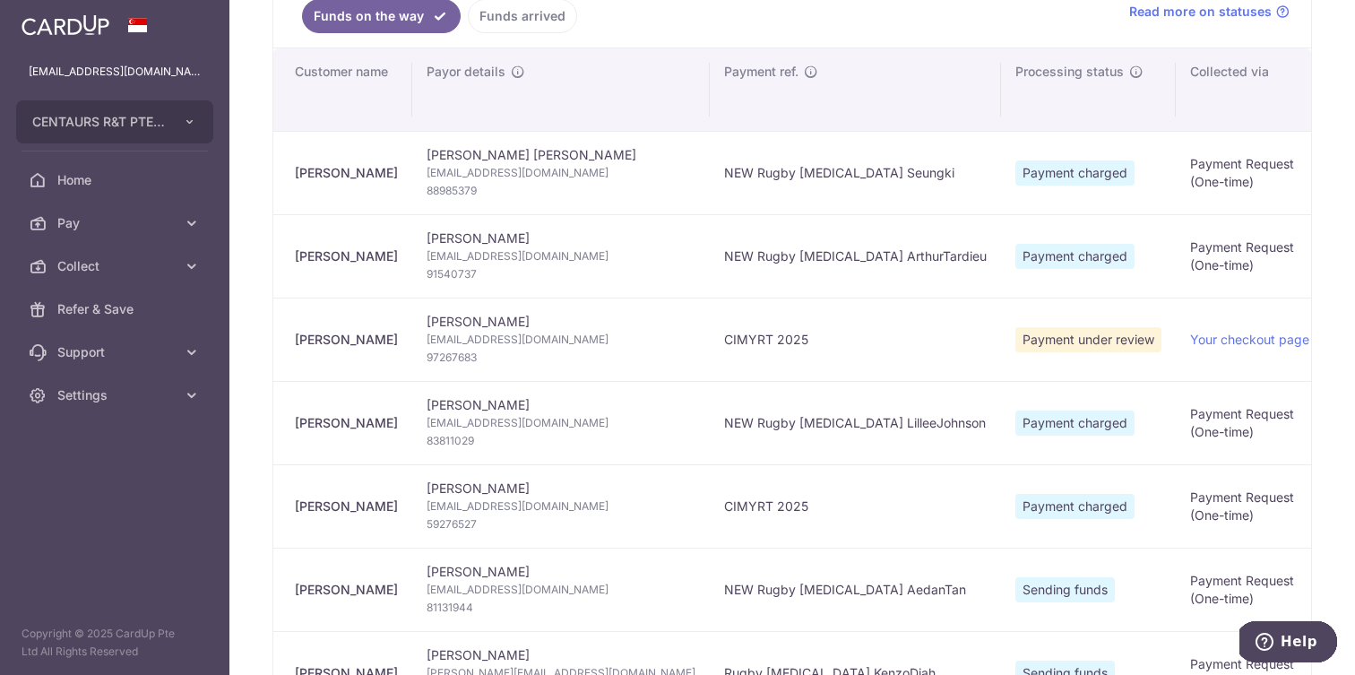
type input "September 2025"
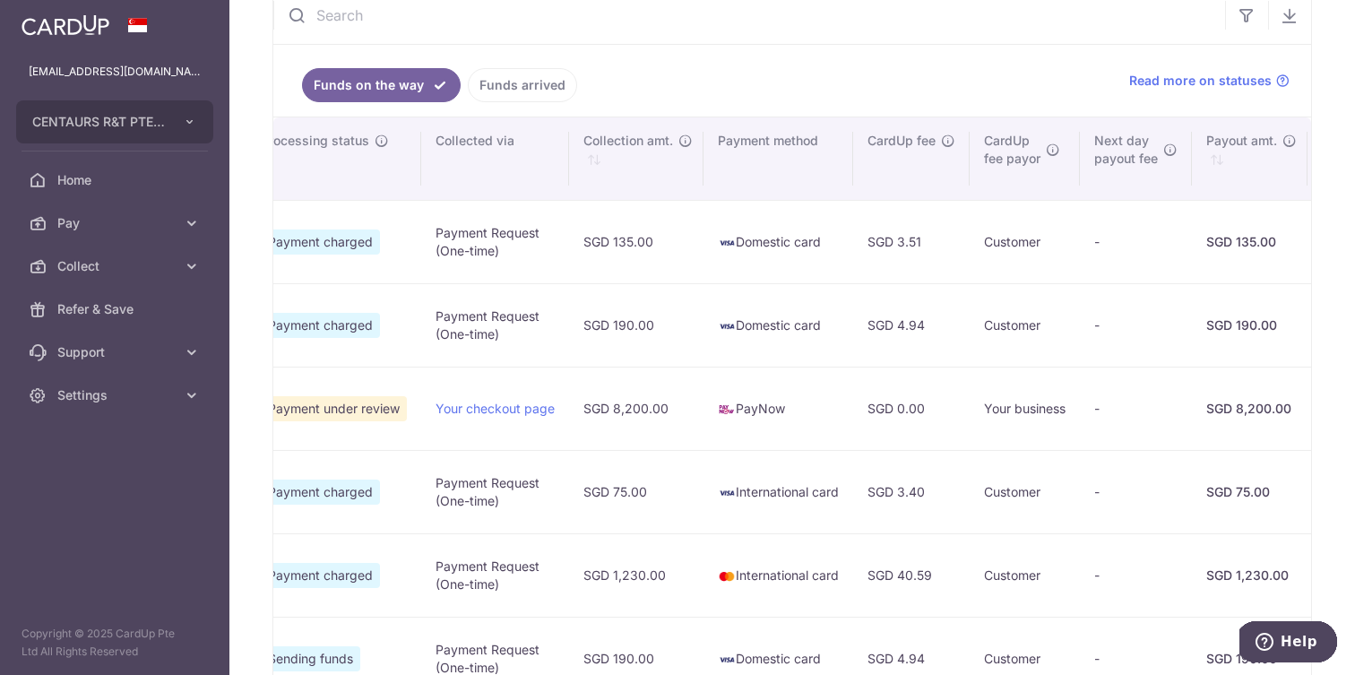
scroll to position [211, 0]
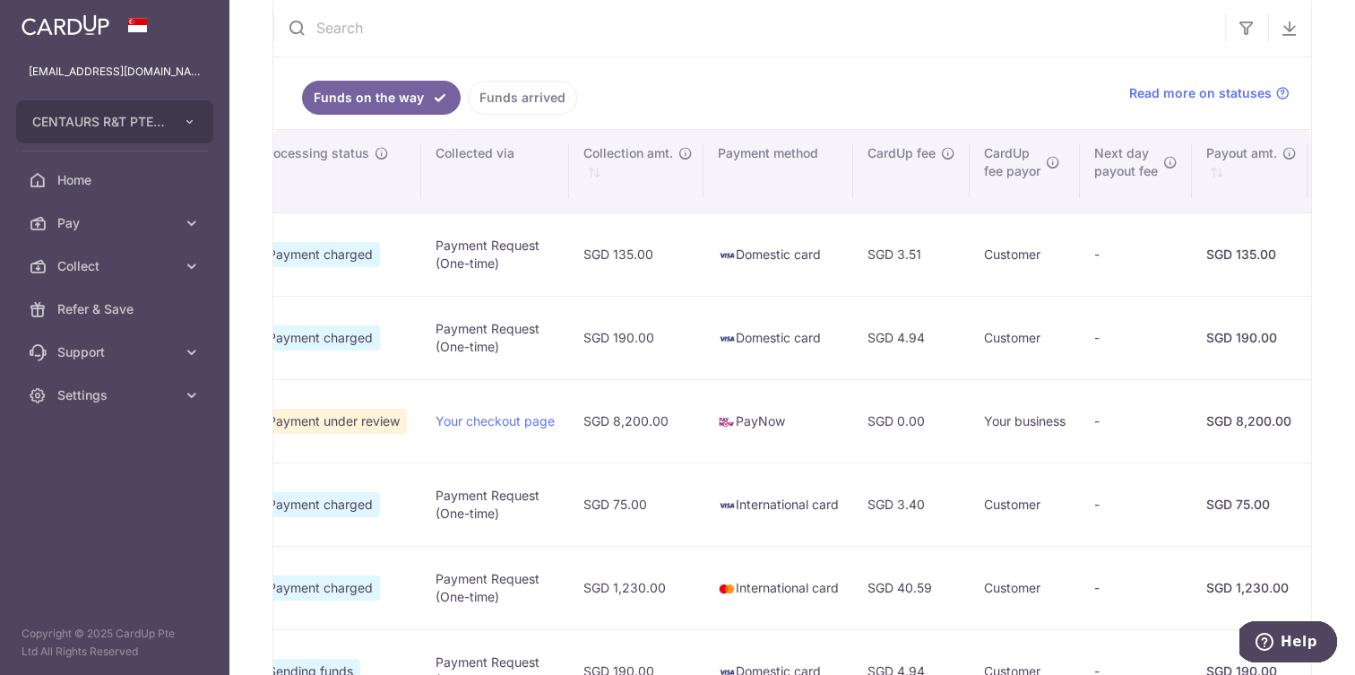
click at [547, 96] on link "Funds arrived" at bounding box center [522, 98] width 109 height 34
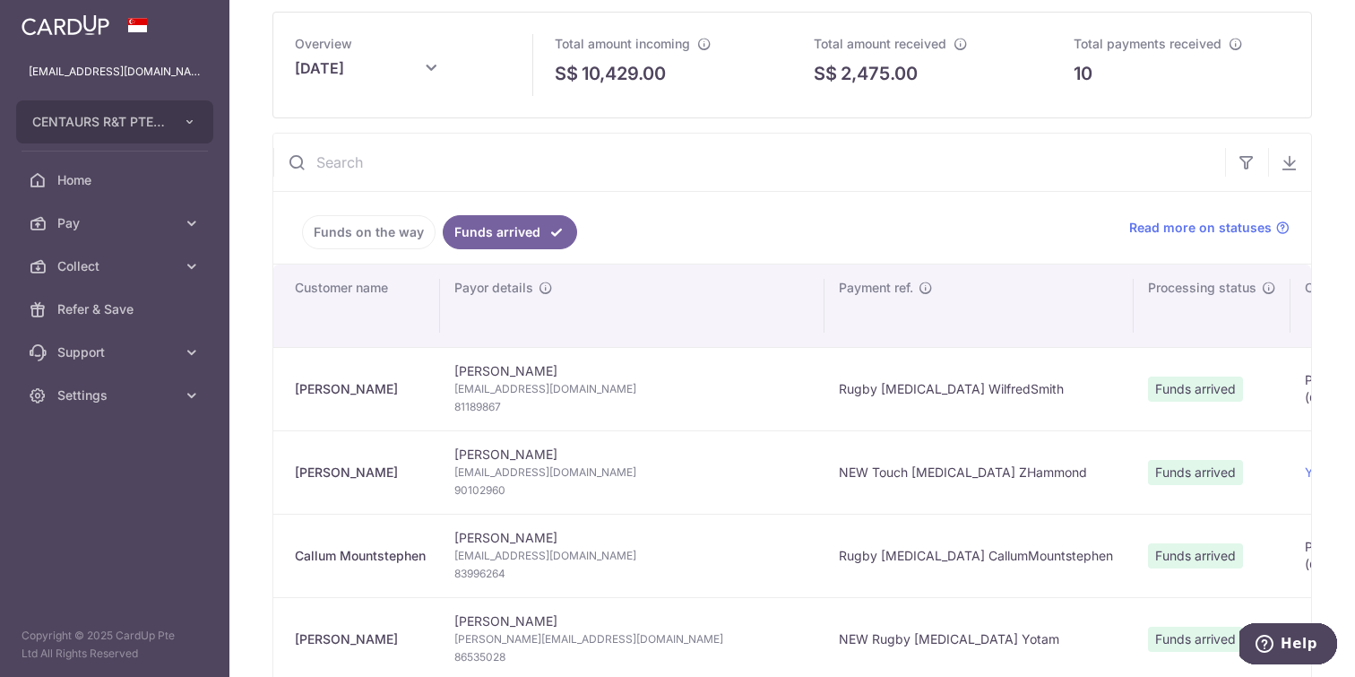
scroll to position [60, 0]
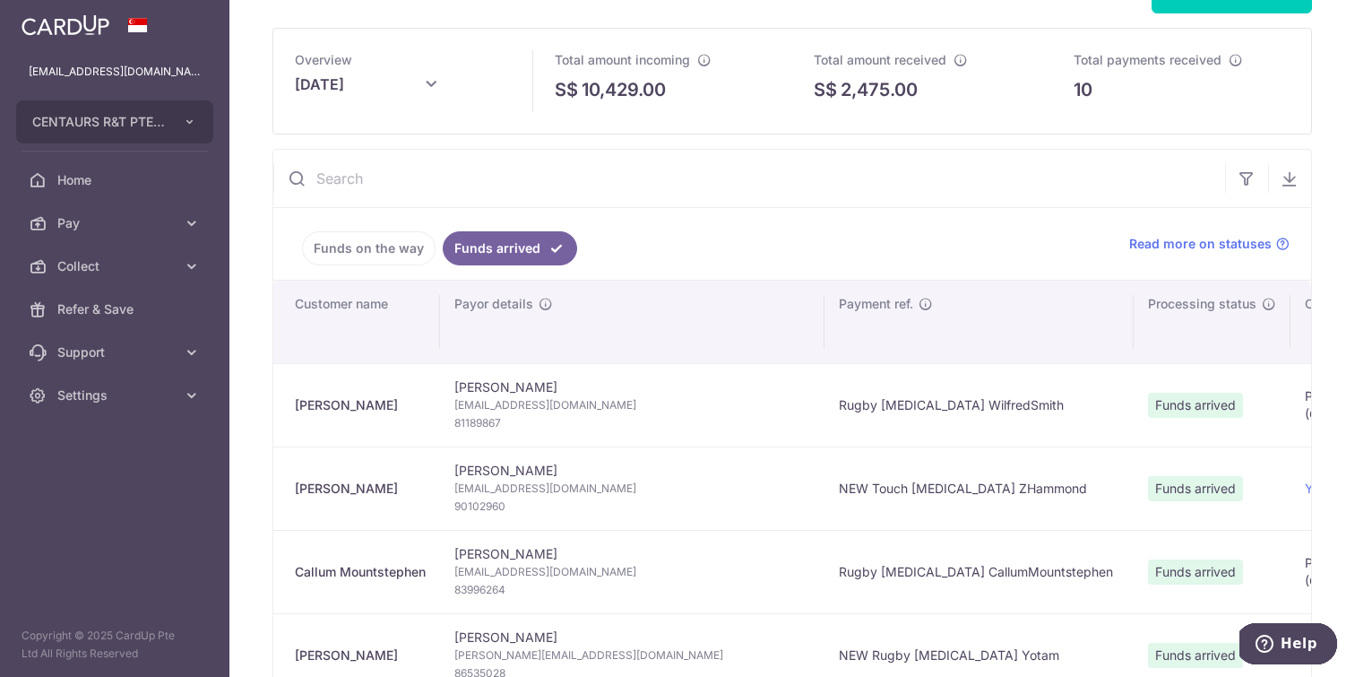
click at [397, 253] on link "Funds on the way" at bounding box center [369, 248] width 134 height 34
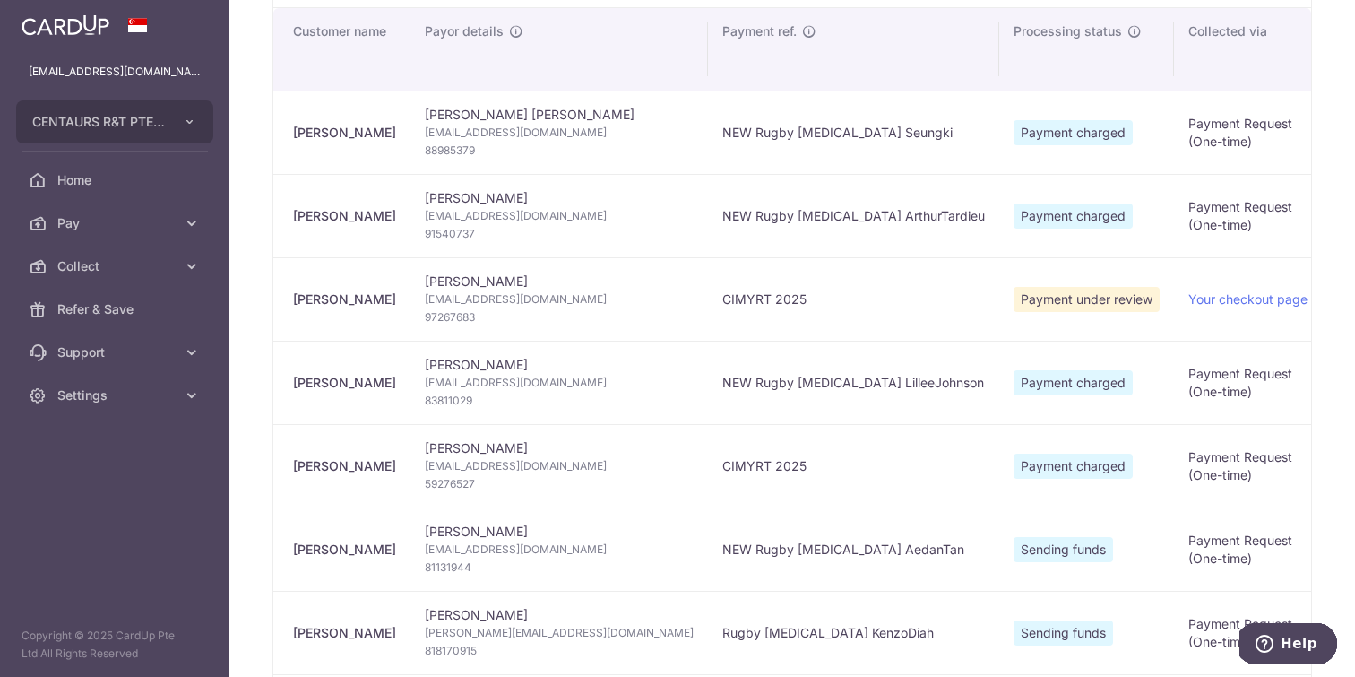
scroll to position [0, 0]
